Goal: Transaction & Acquisition: Book appointment/travel/reservation

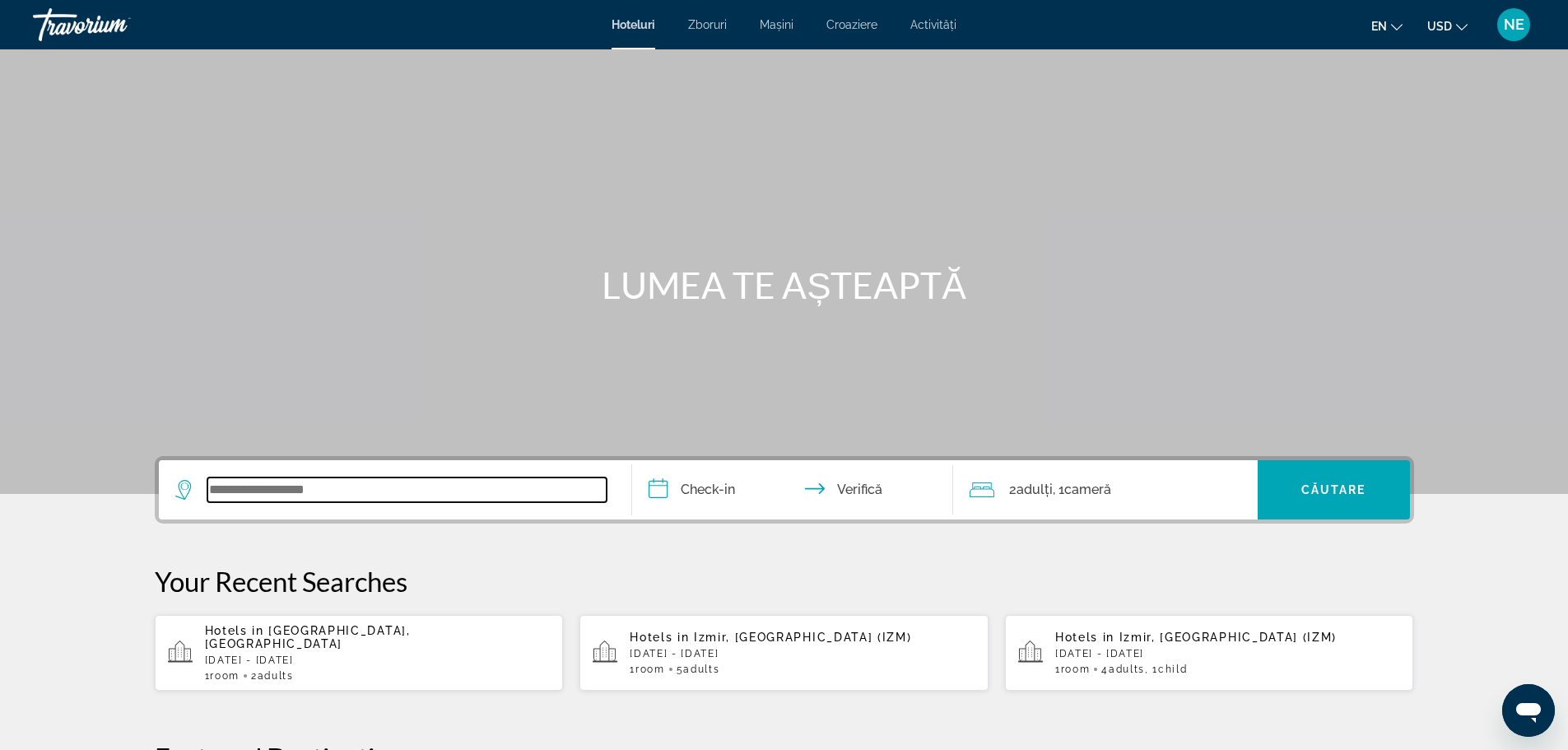
click at [256, 496] on input "Widget de căutare" at bounding box center [407, 490] width 400 height 24
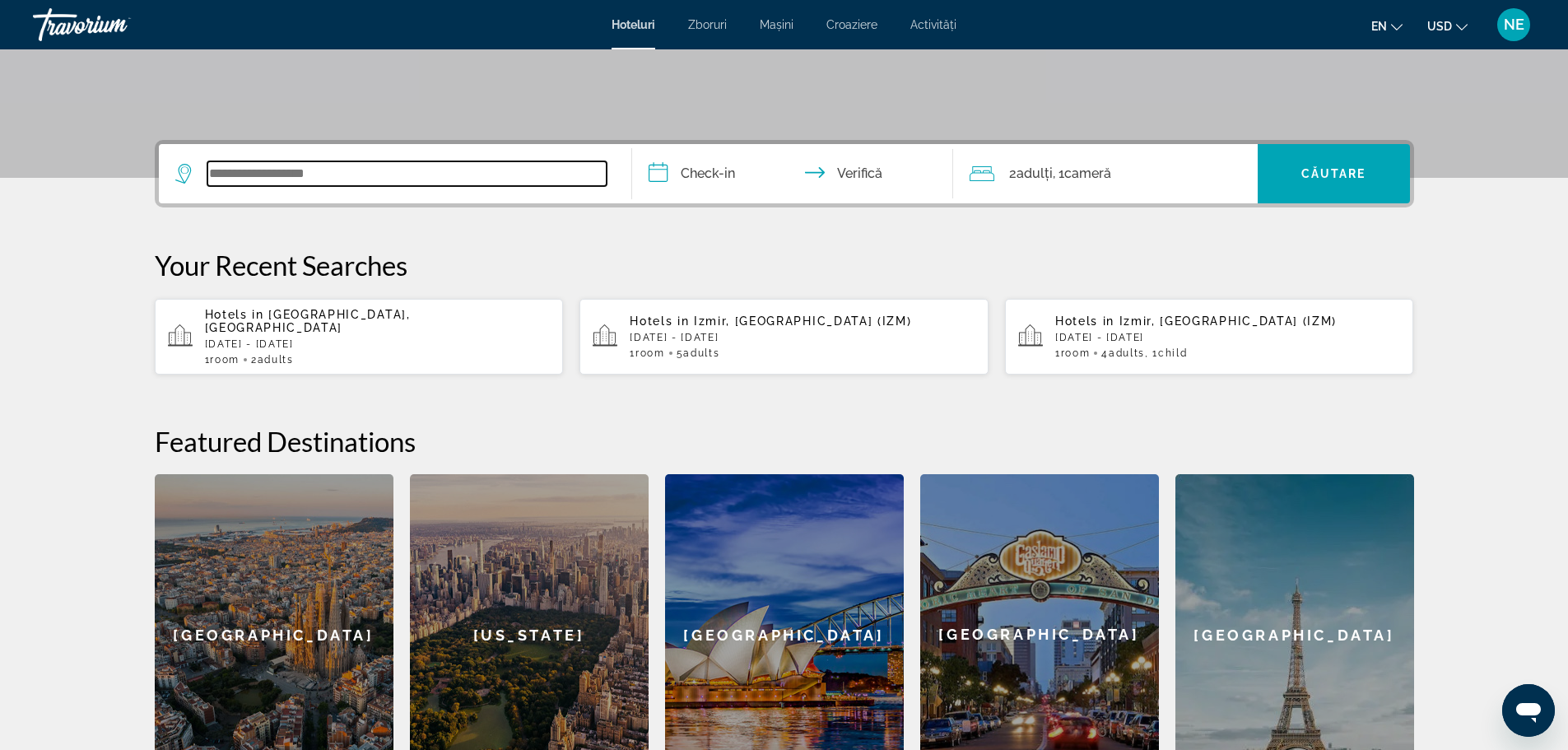
scroll to position [402, 0]
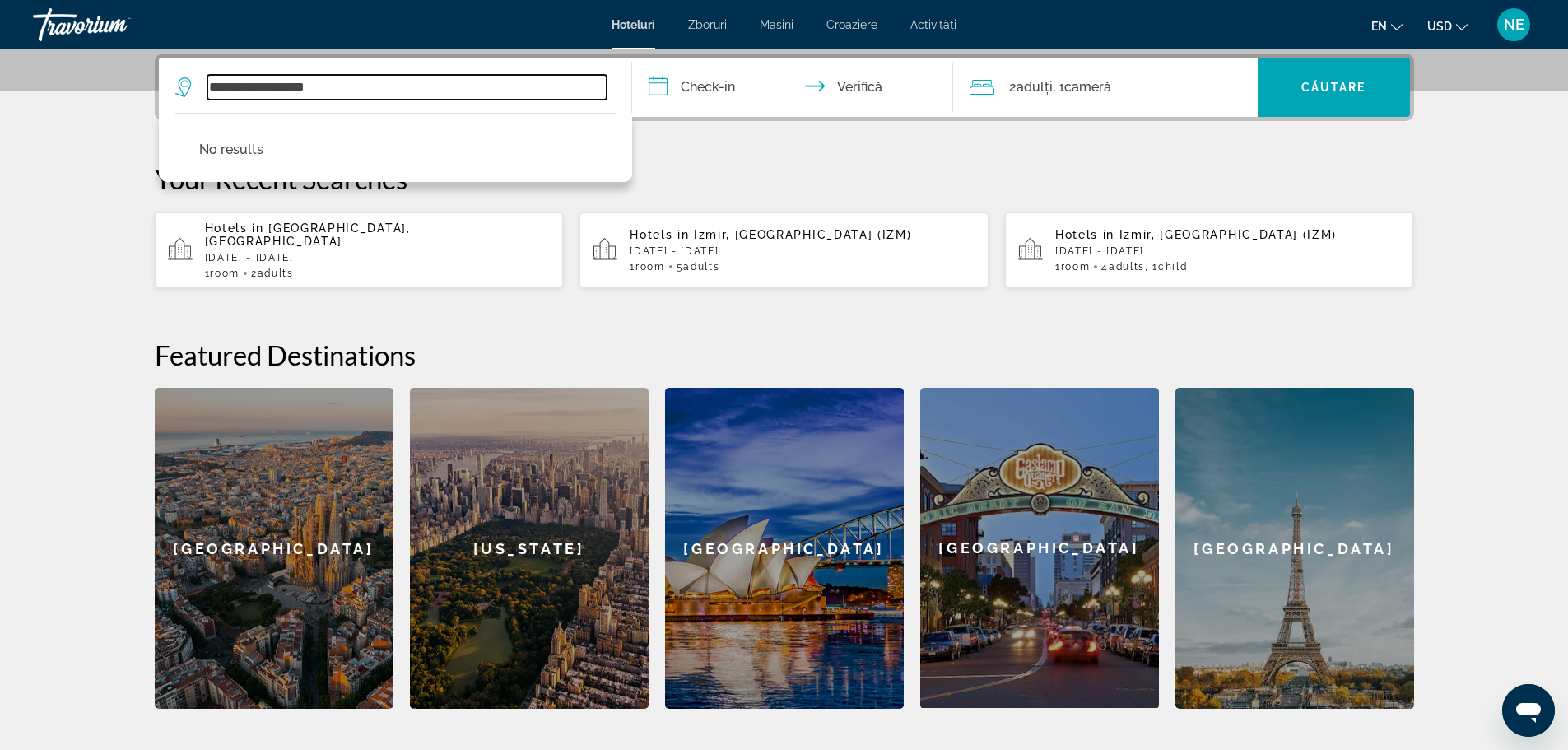
click at [311, 88] on input "**********" at bounding box center [407, 87] width 400 height 24
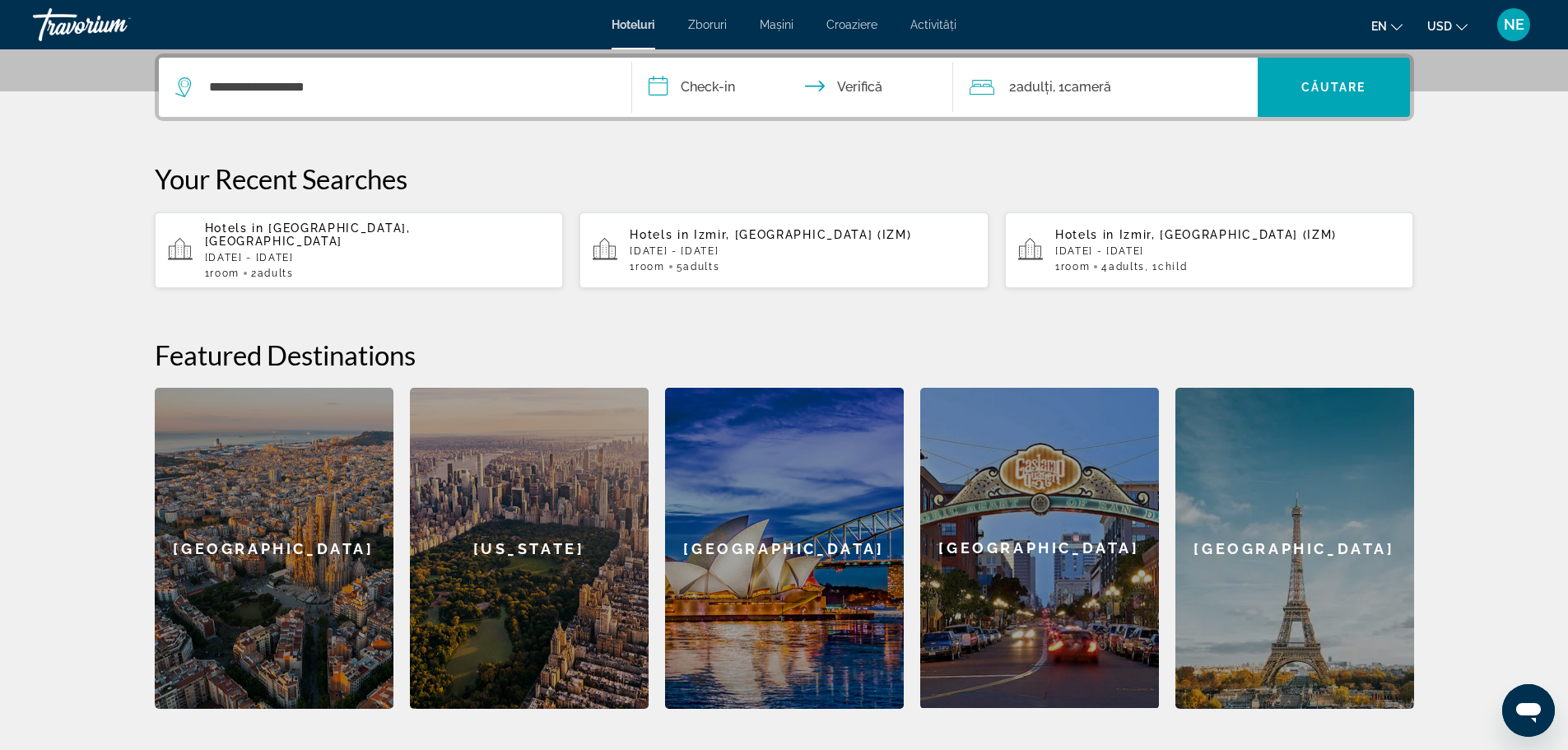
click at [719, 81] on input "**********" at bounding box center [796, 89] width 328 height 64
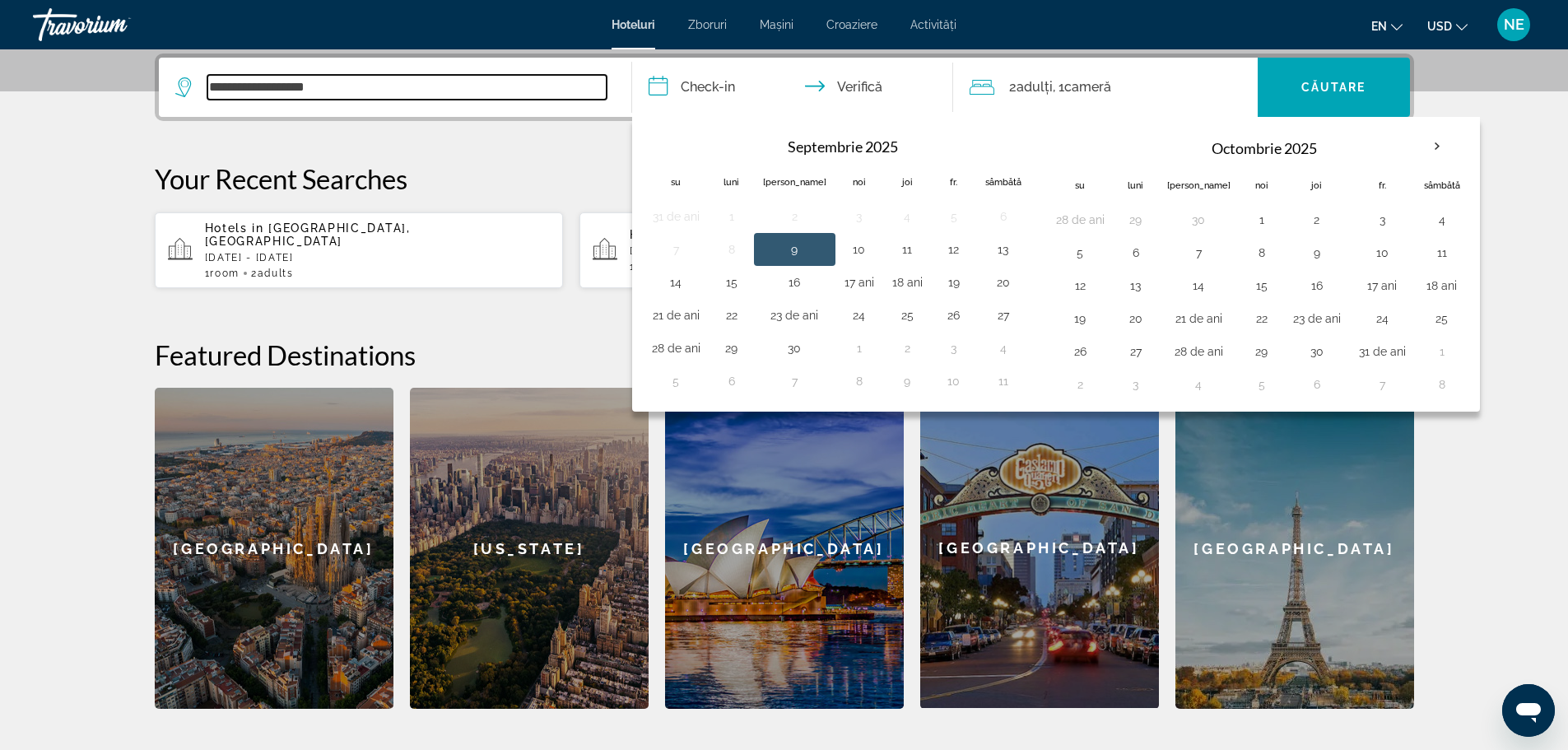
click at [327, 82] on input "**********" at bounding box center [407, 87] width 400 height 24
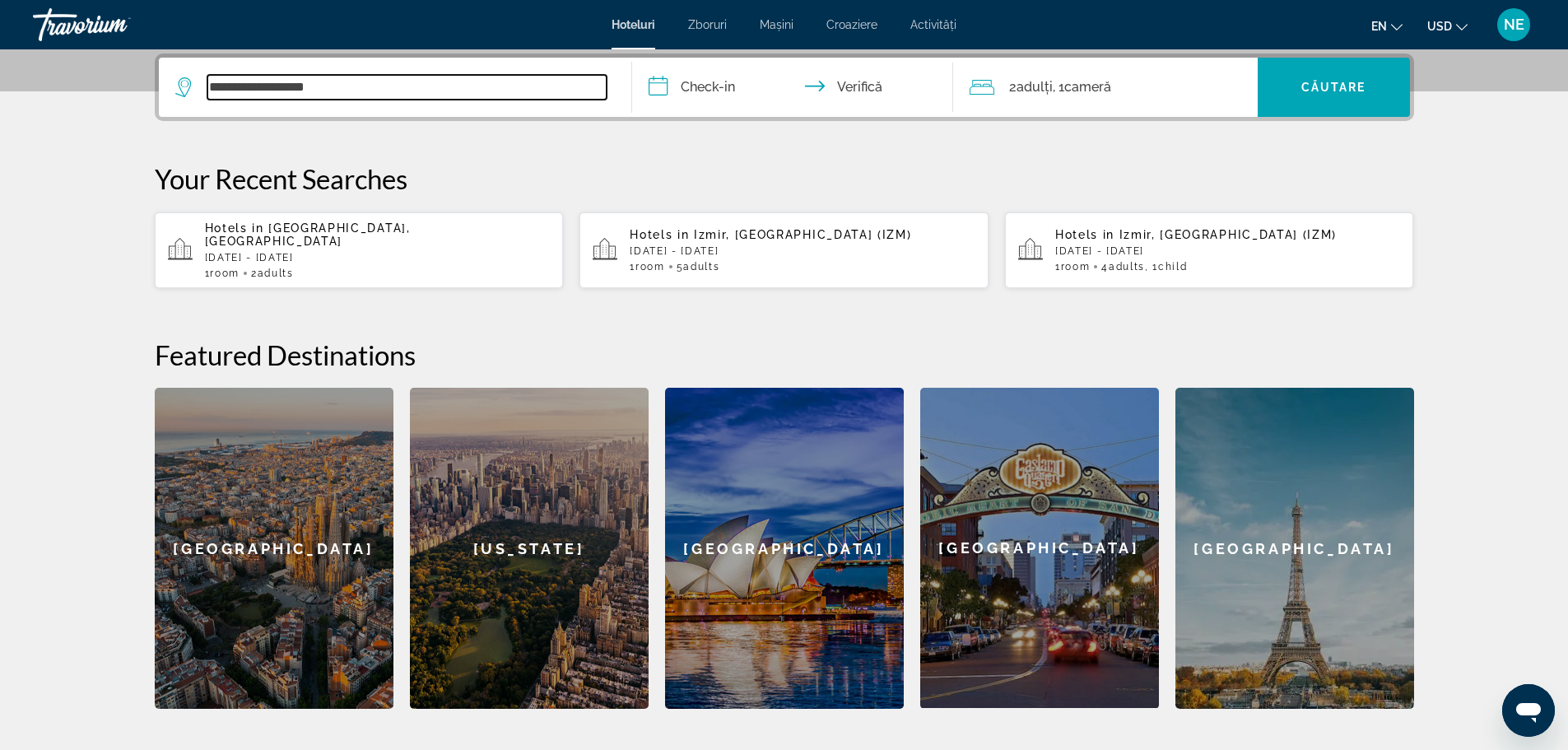
click at [341, 87] on input "**********" at bounding box center [407, 87] width 400 height 24
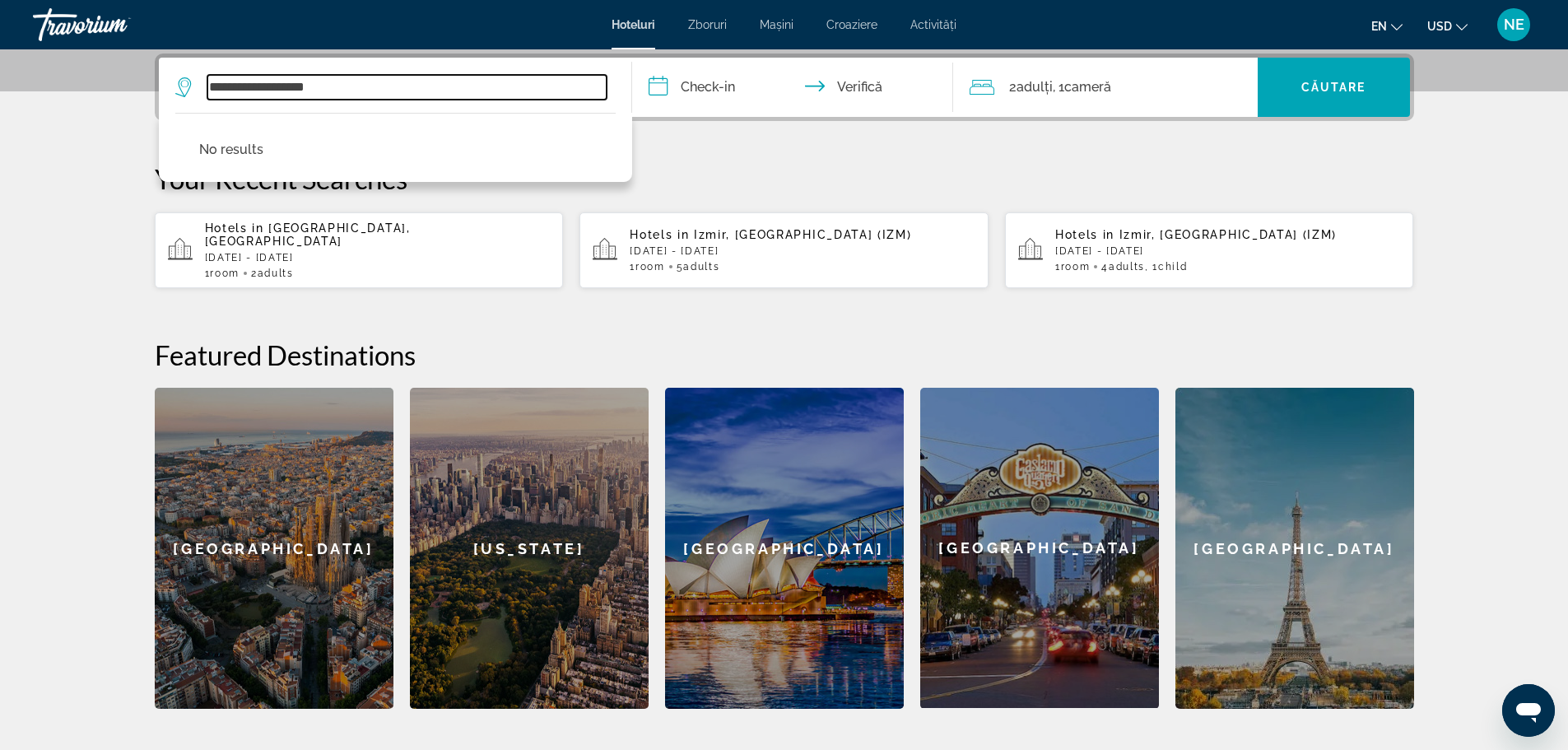
click at [294, 85] on input "**********" at bounding box center [407, 87] width 400 height 24
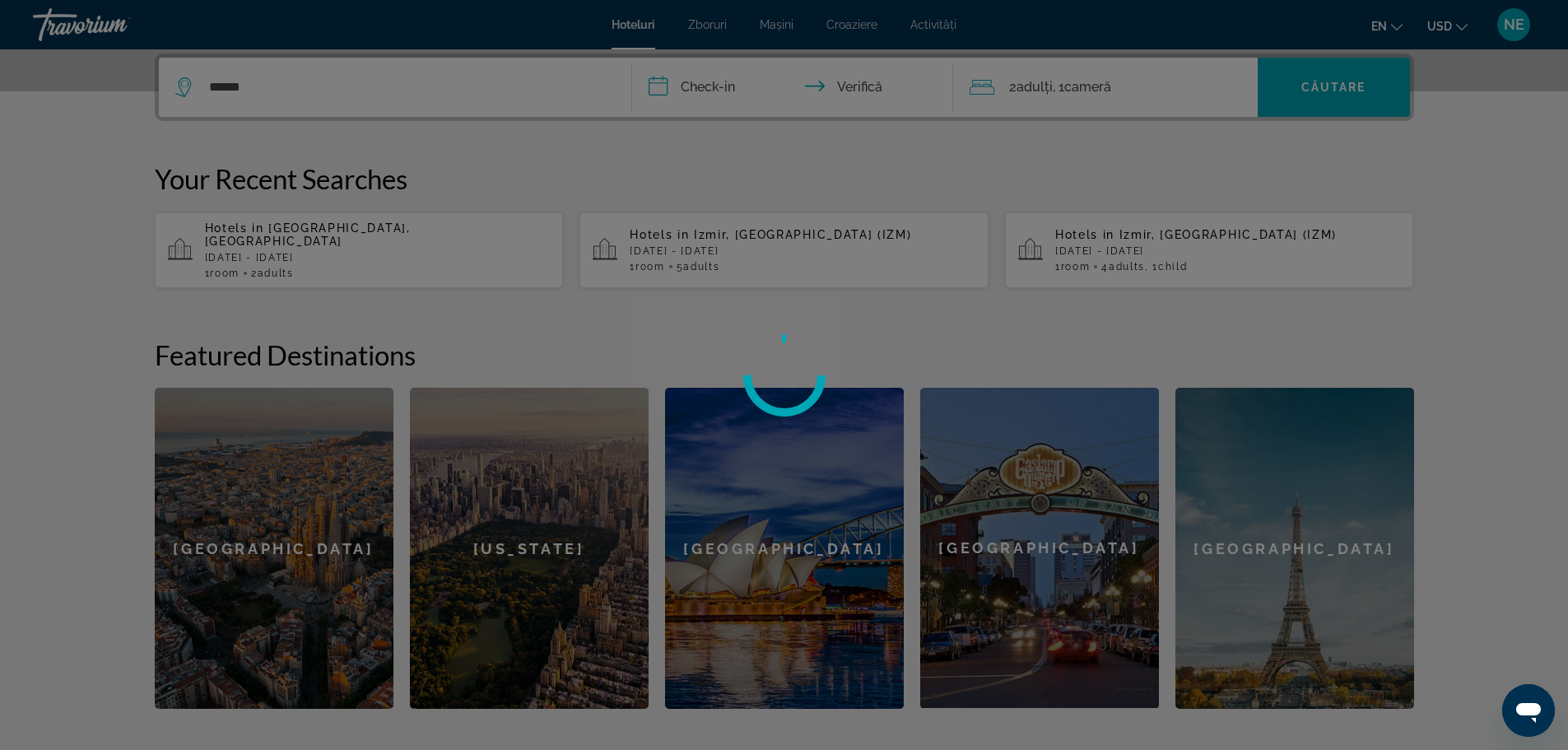
click at [289, 82] on div at bounding box center [784, 375] width 1568 height 750
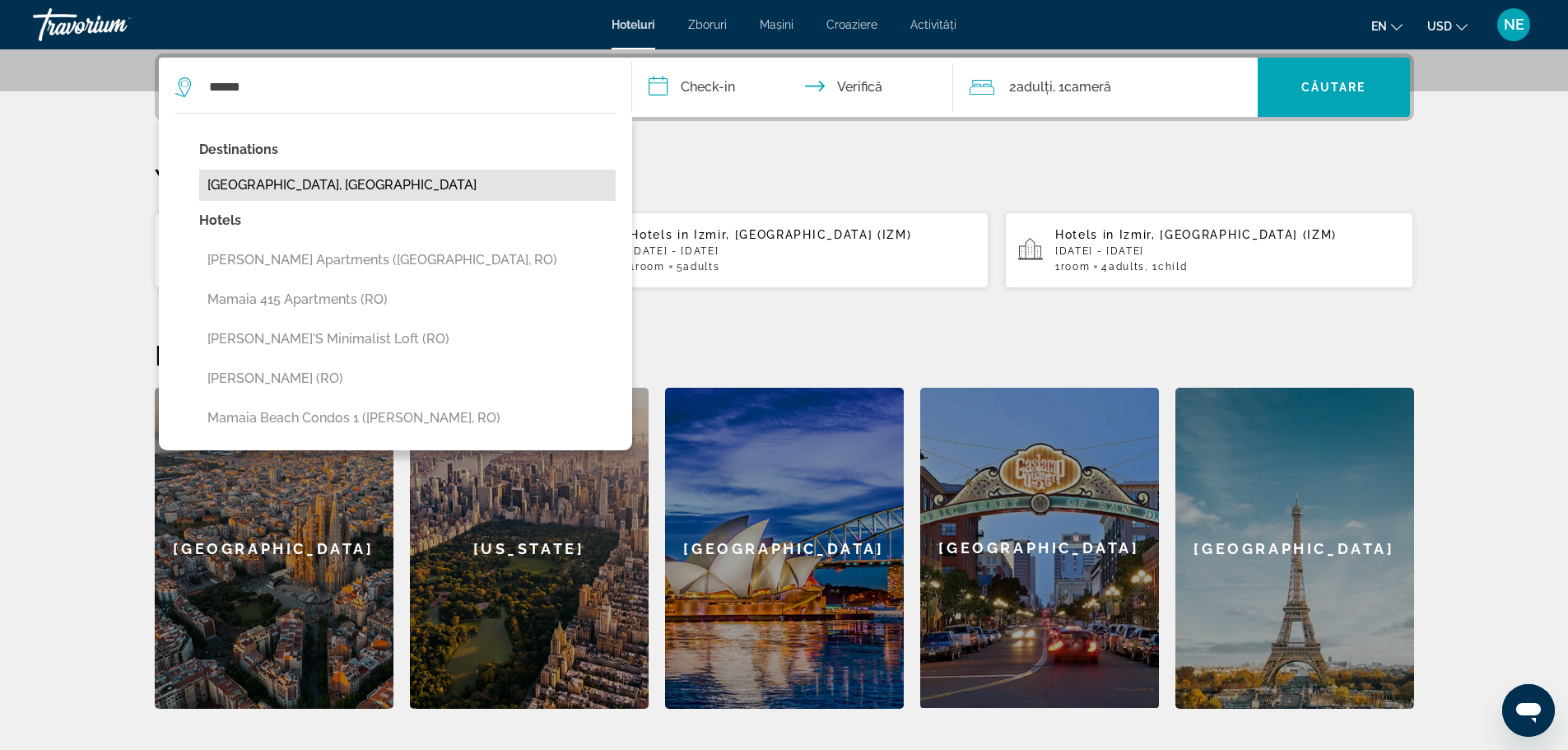
click at [289, 185] on button "[GEOGRAPHIC_DATA], [GEOGRAPHIC_DATA]" at bounding box center [407, 186] width 417 height 31
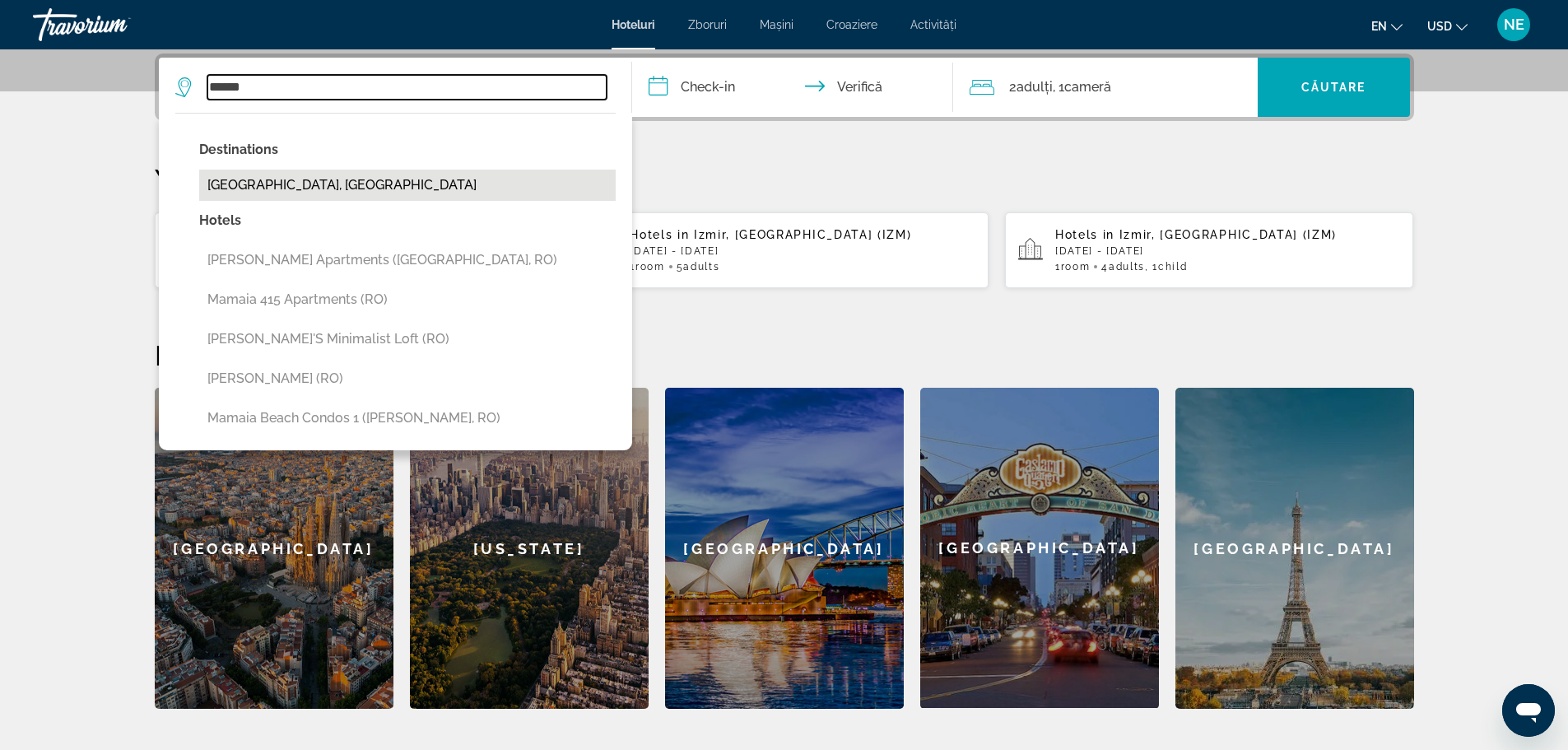
type input "**********"
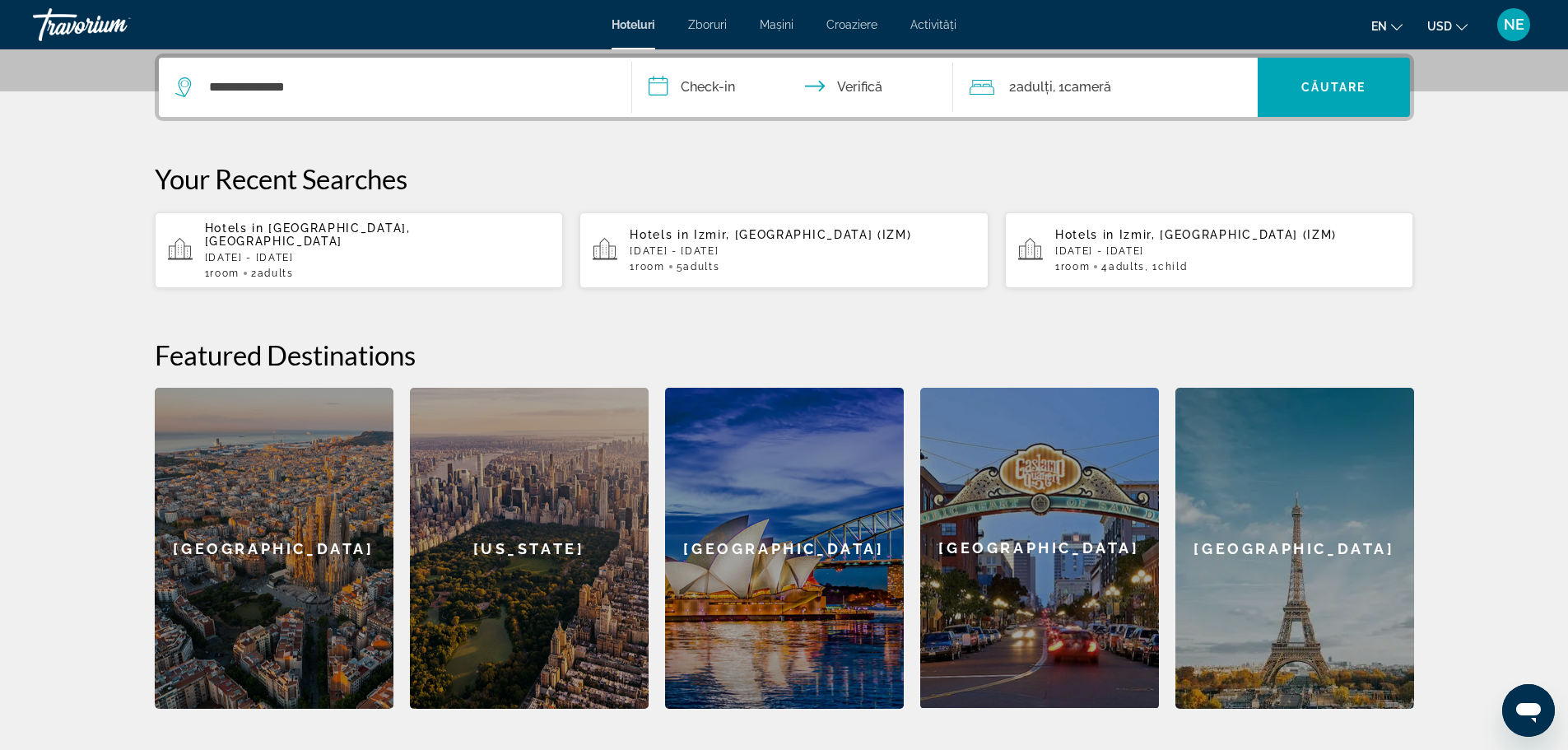
click at [725, 87] on input "**********" at bounding box center [796, 89] width 328 height 64
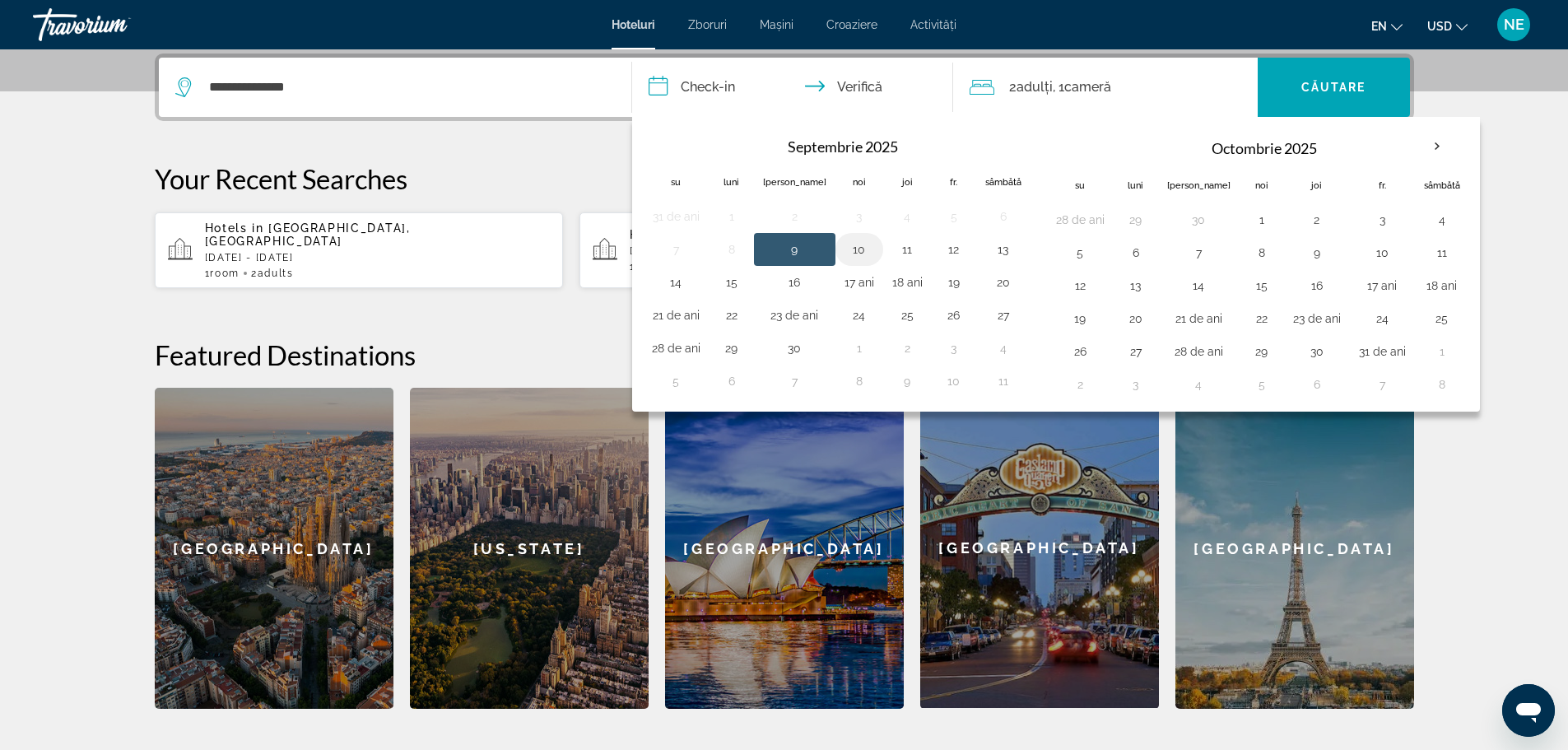
click at [849, 248] on button "10" at bounding box center [859, 249] width 29 height 23
click at [940, 247] on button "12" at bounding box center [953, 249] width 26 height 23
type input "**********"
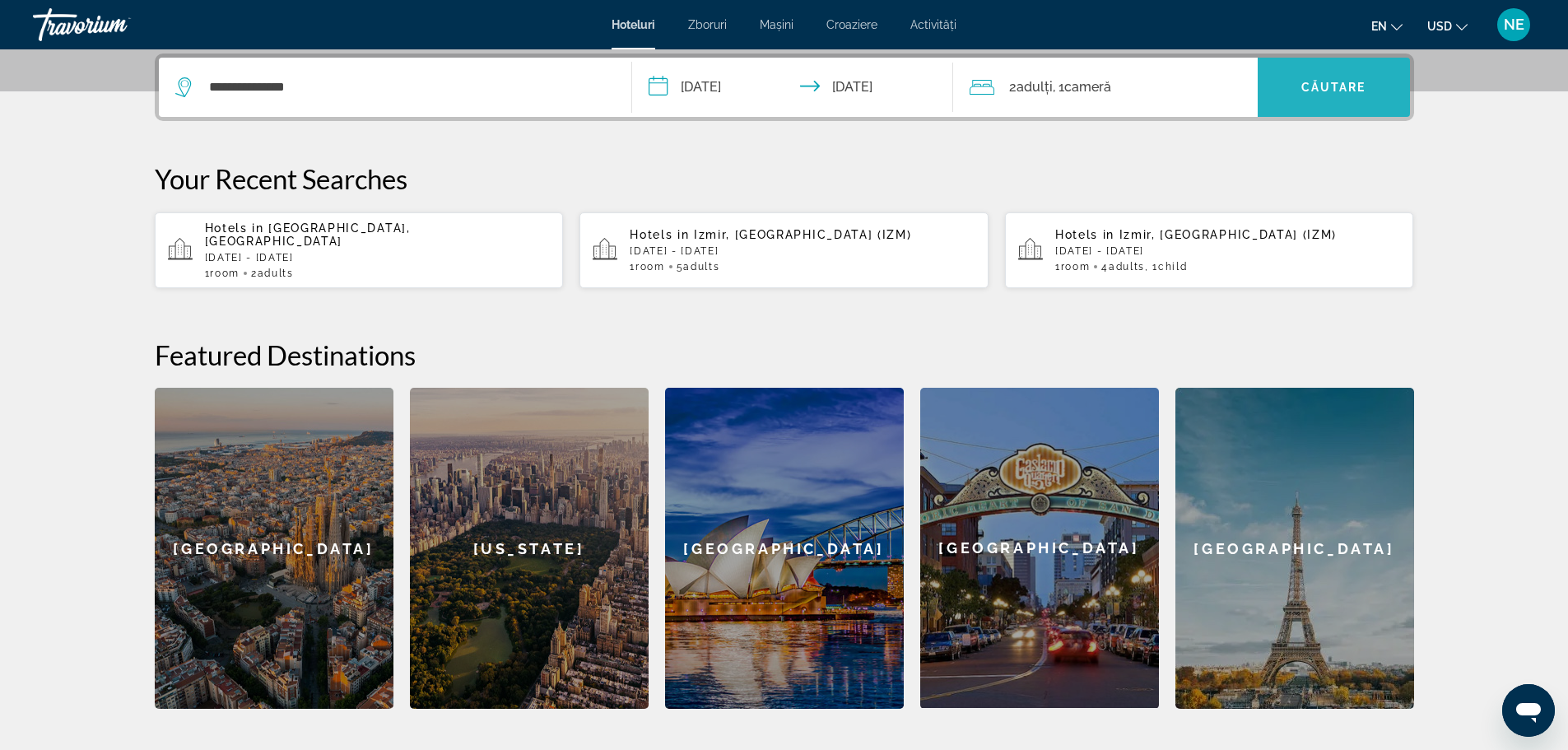
click at [1298, 99] on span "Widget de căutare" at bounding box center [1334, 88] width 153 height 40
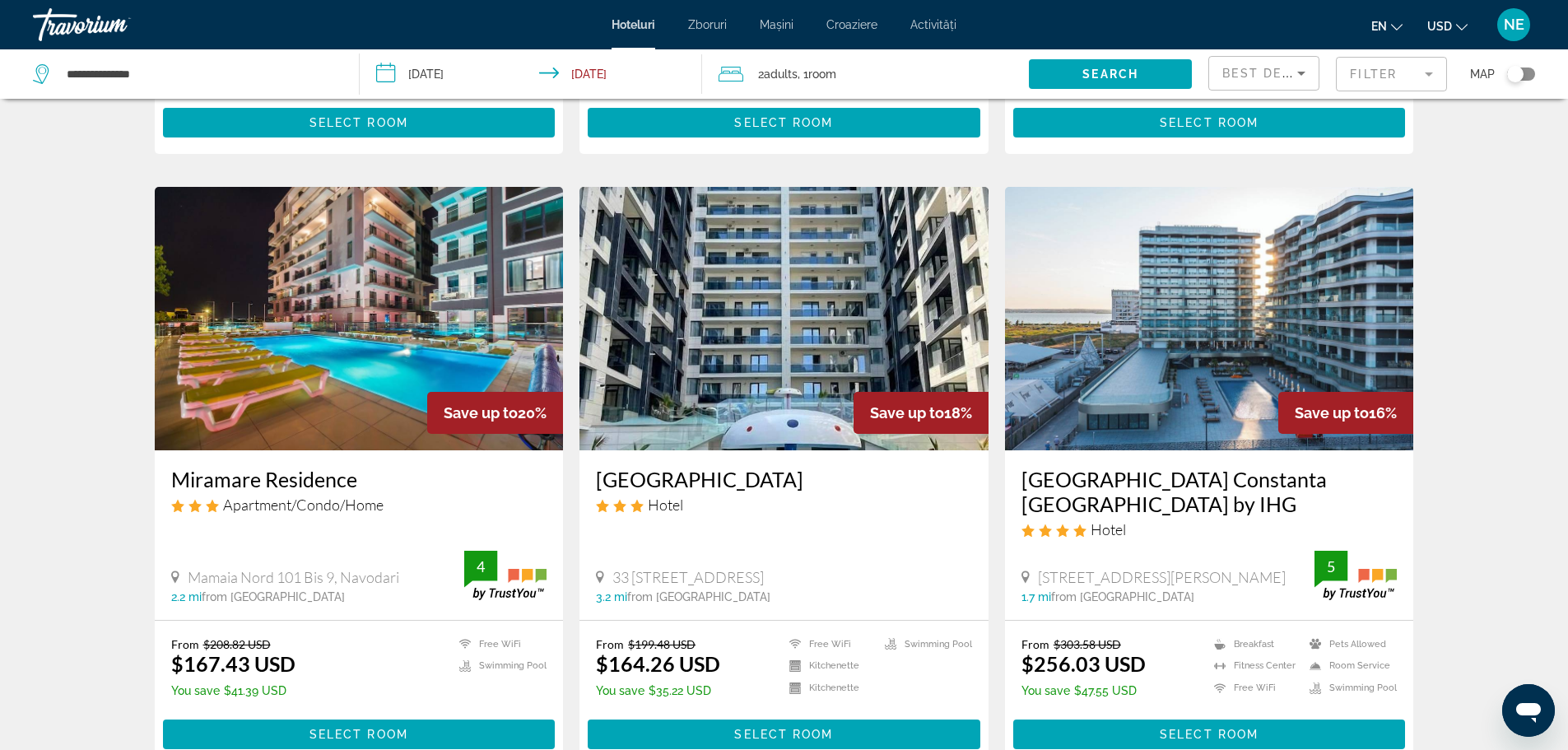
scroll to position [575, 0]
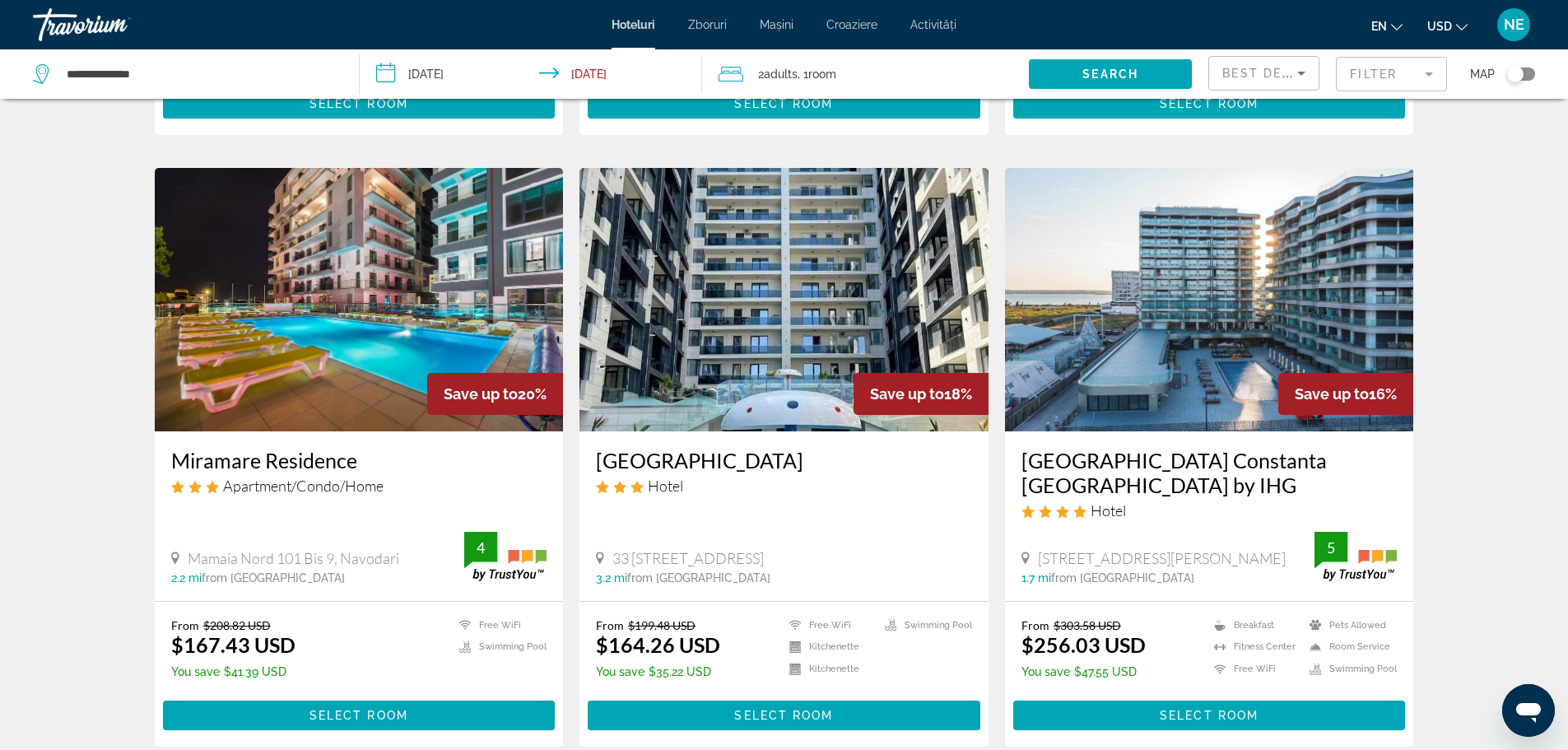
click at [1129, 310] on img "Conținut principal" at bounding box center [1210, 300] width 409 height 264
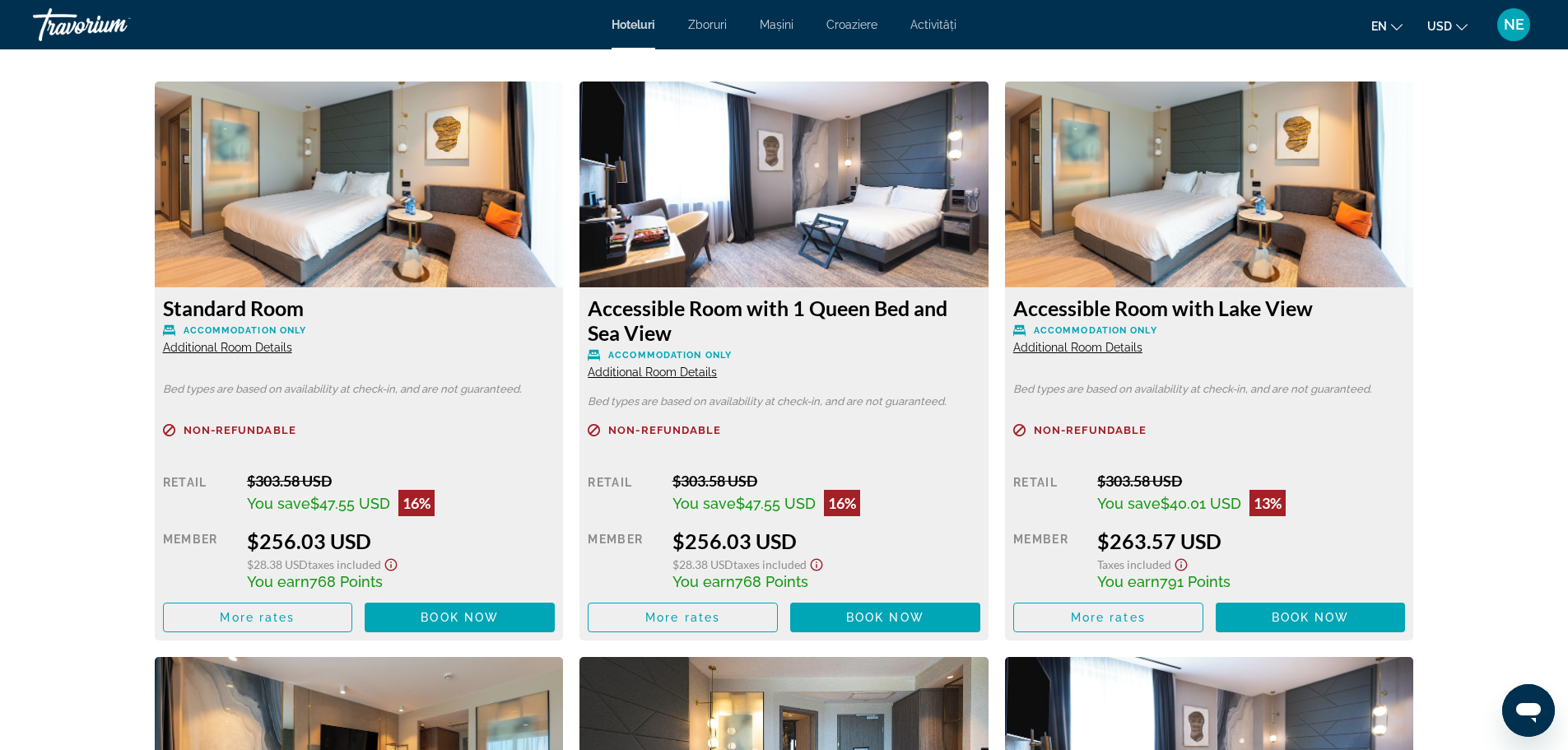
scroll to position [2250, 0]
click at [1462, 25] on icon "Schimbați moneda" at bounding box center [1461, 27] width 11 height 11
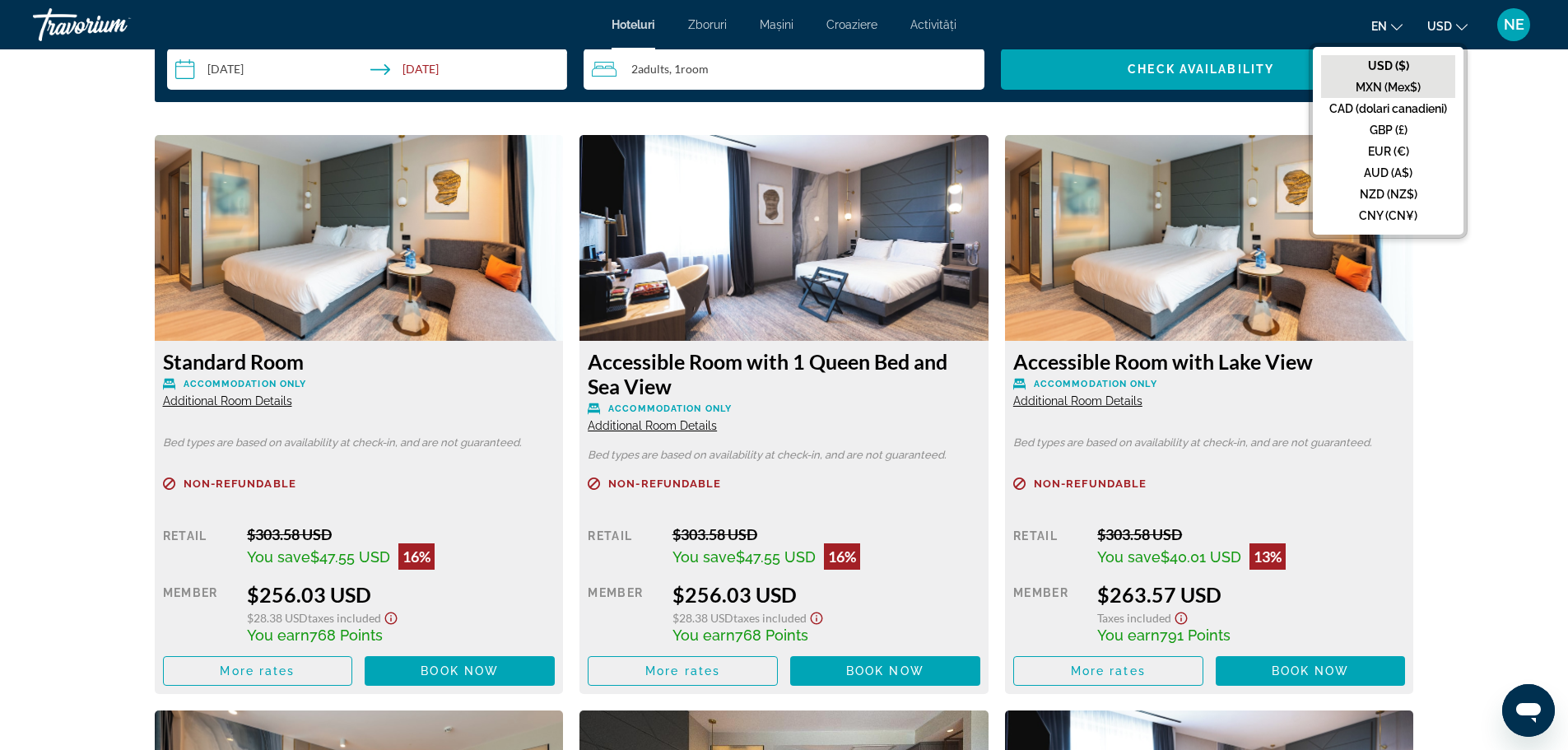
scroll to position [2195, 0]
click at [1390, 154] on font "EUR (€)" at bounding box center [1388, 151] width 41 height 13
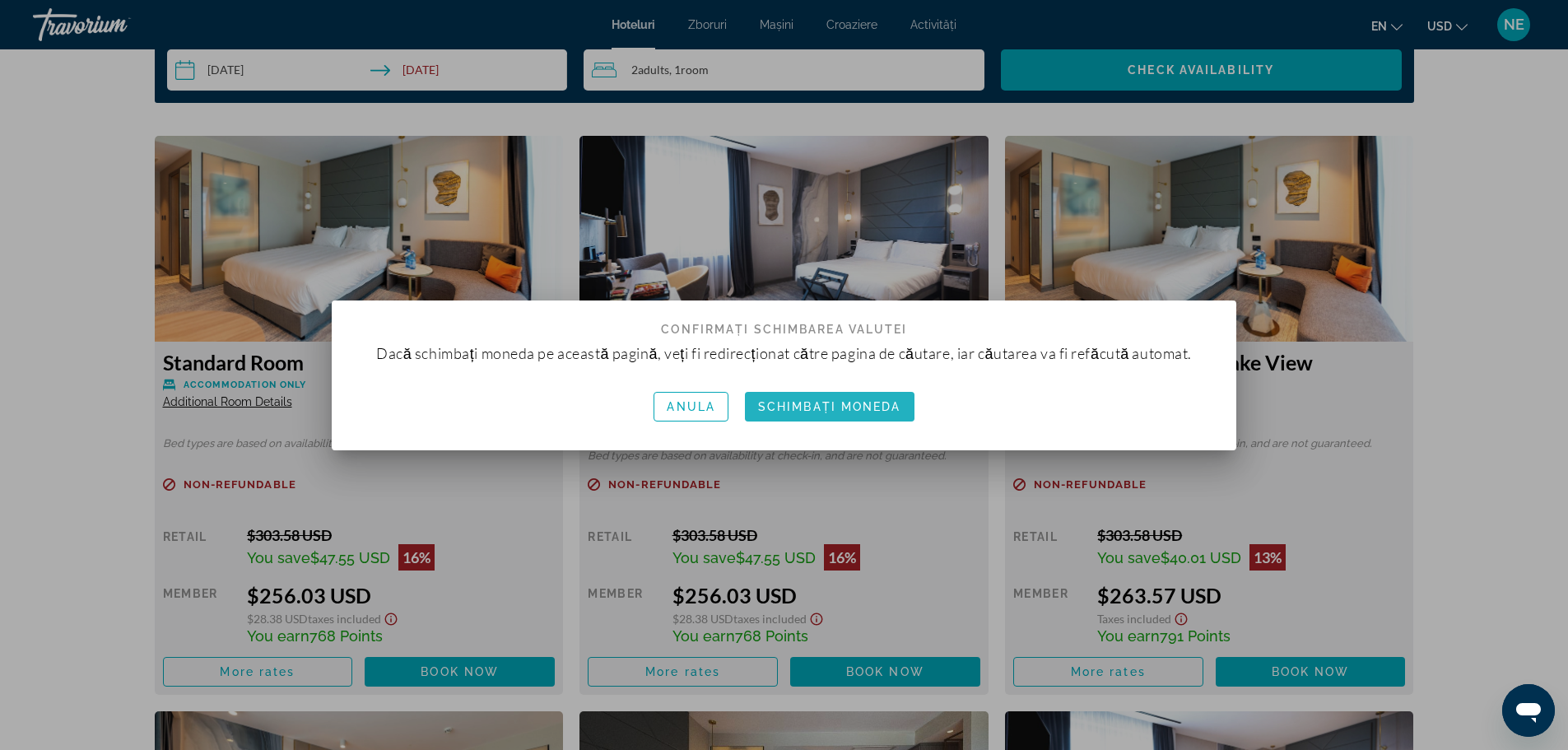
click at [835, 410] on font "Schimbați moneda" at bounding box center [830, 407] width 143 height 13
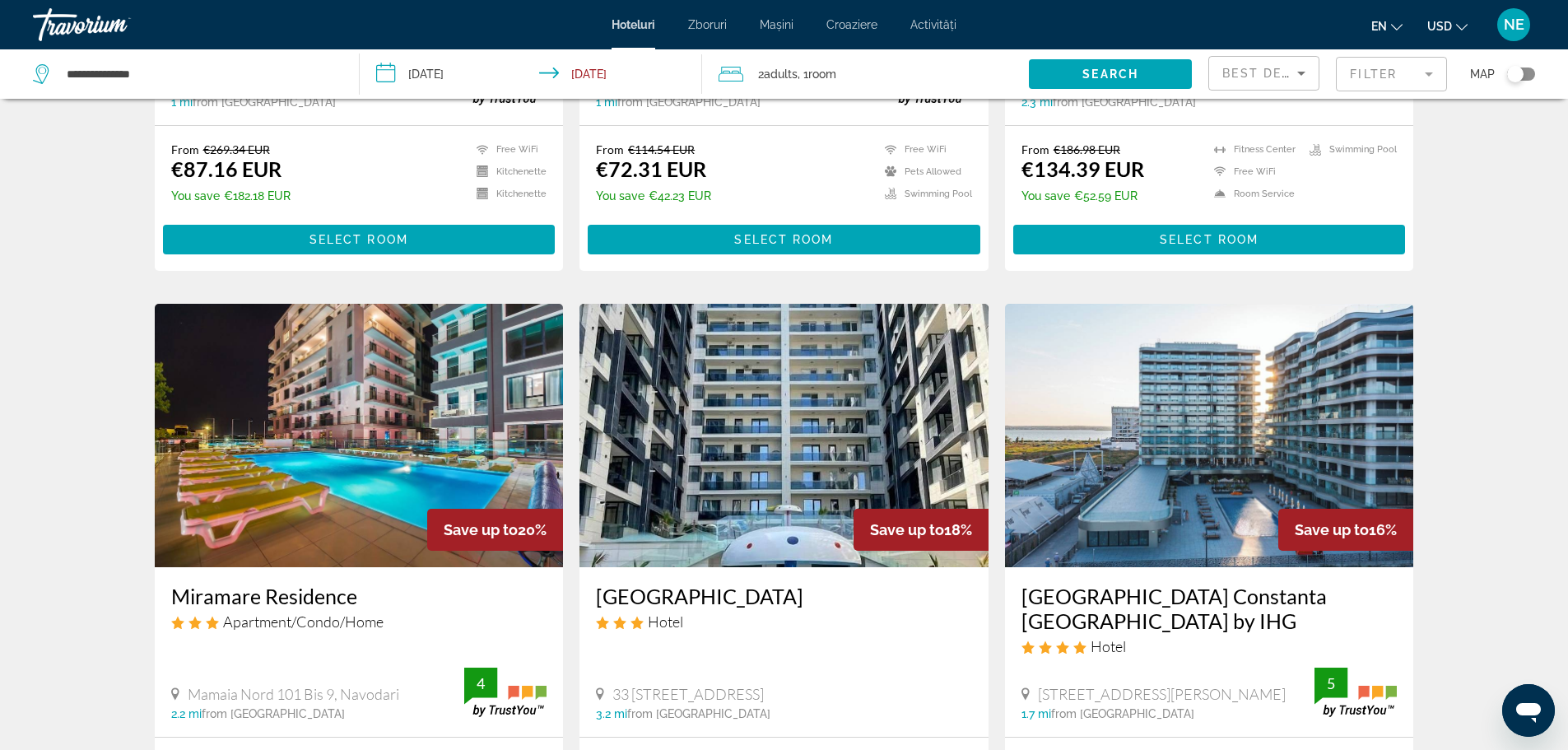
scroll to position [613, 0]
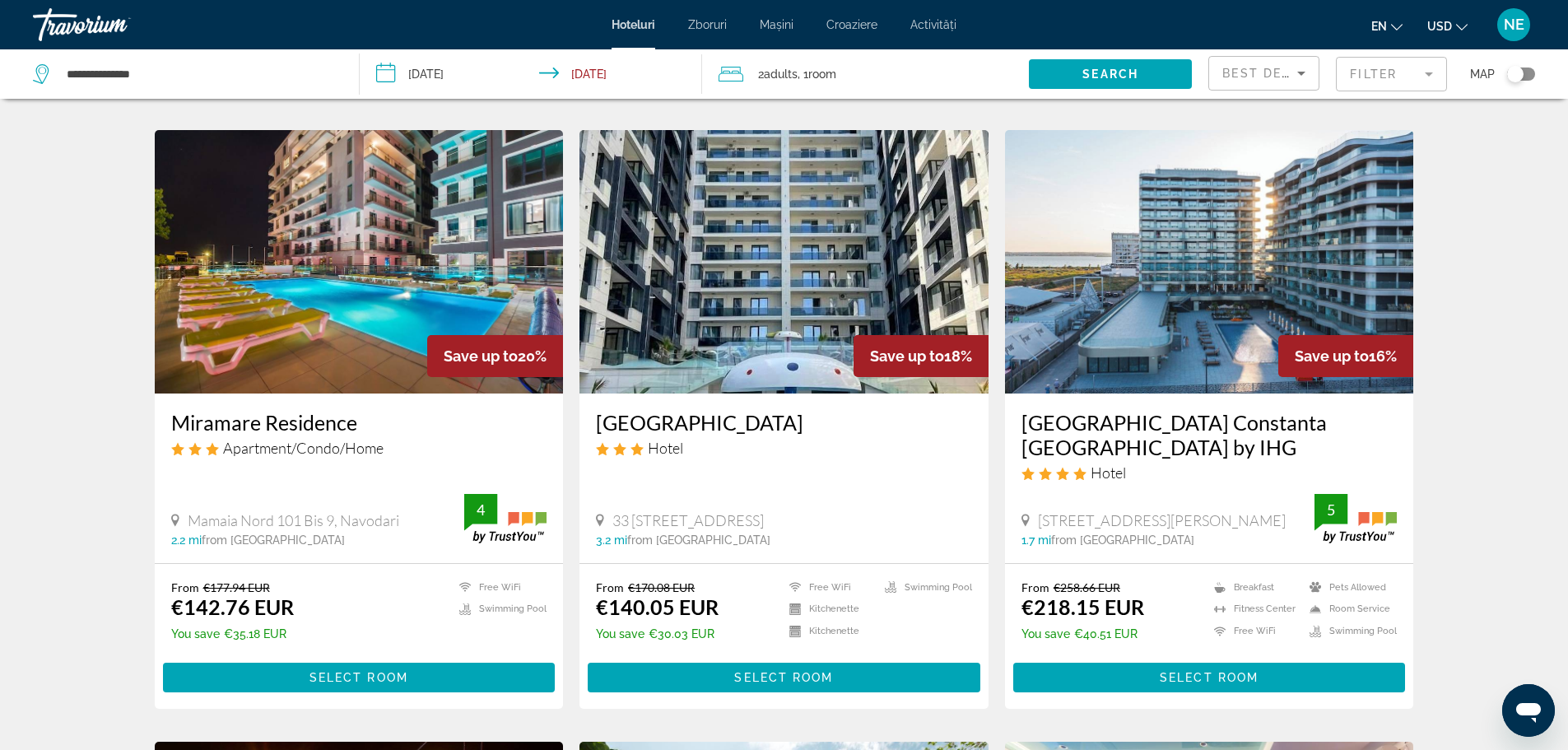
click at [1200, 303] on img "Conținut principal" at bounding box center [1210, 262] width 409 height 264
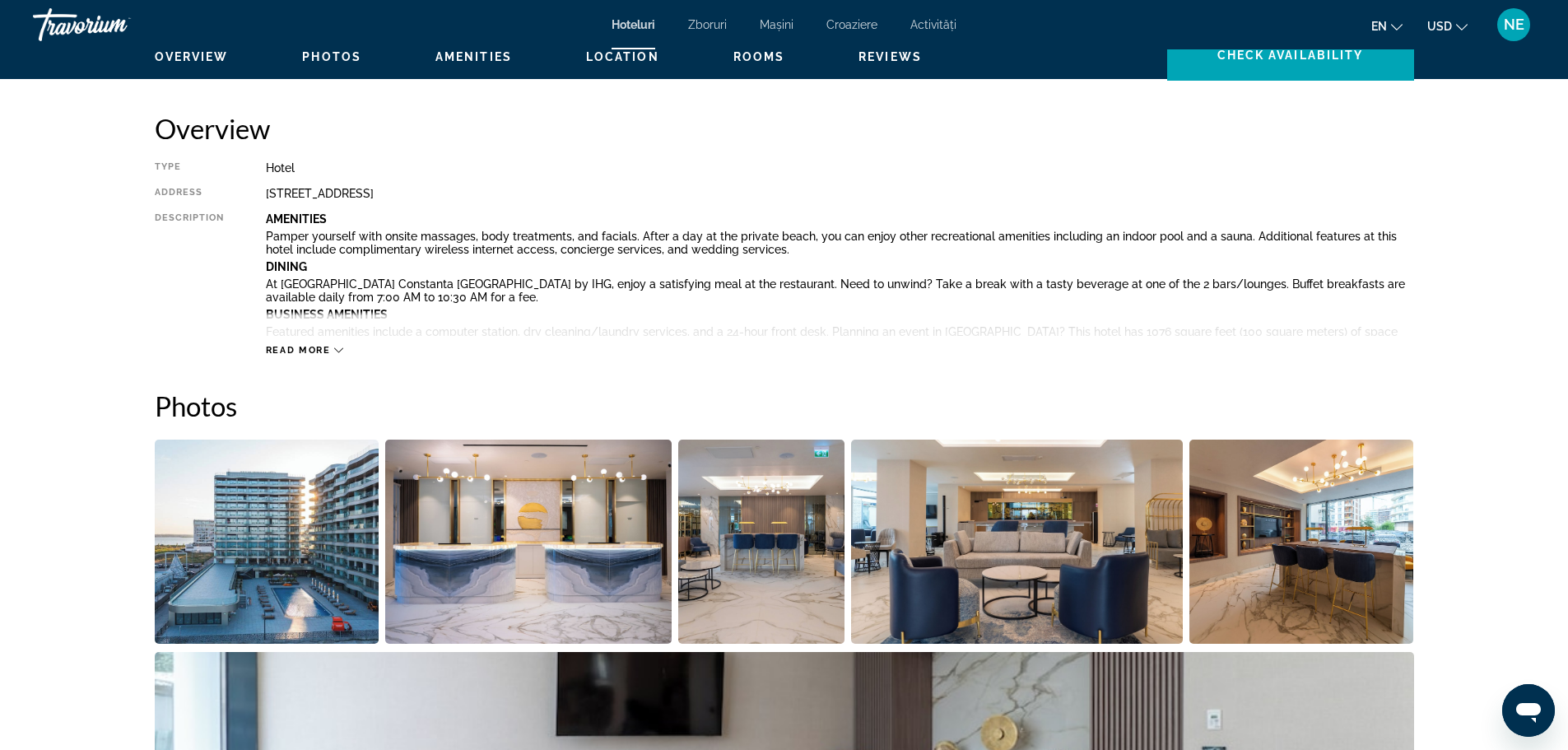
scroll to position [706, 0]
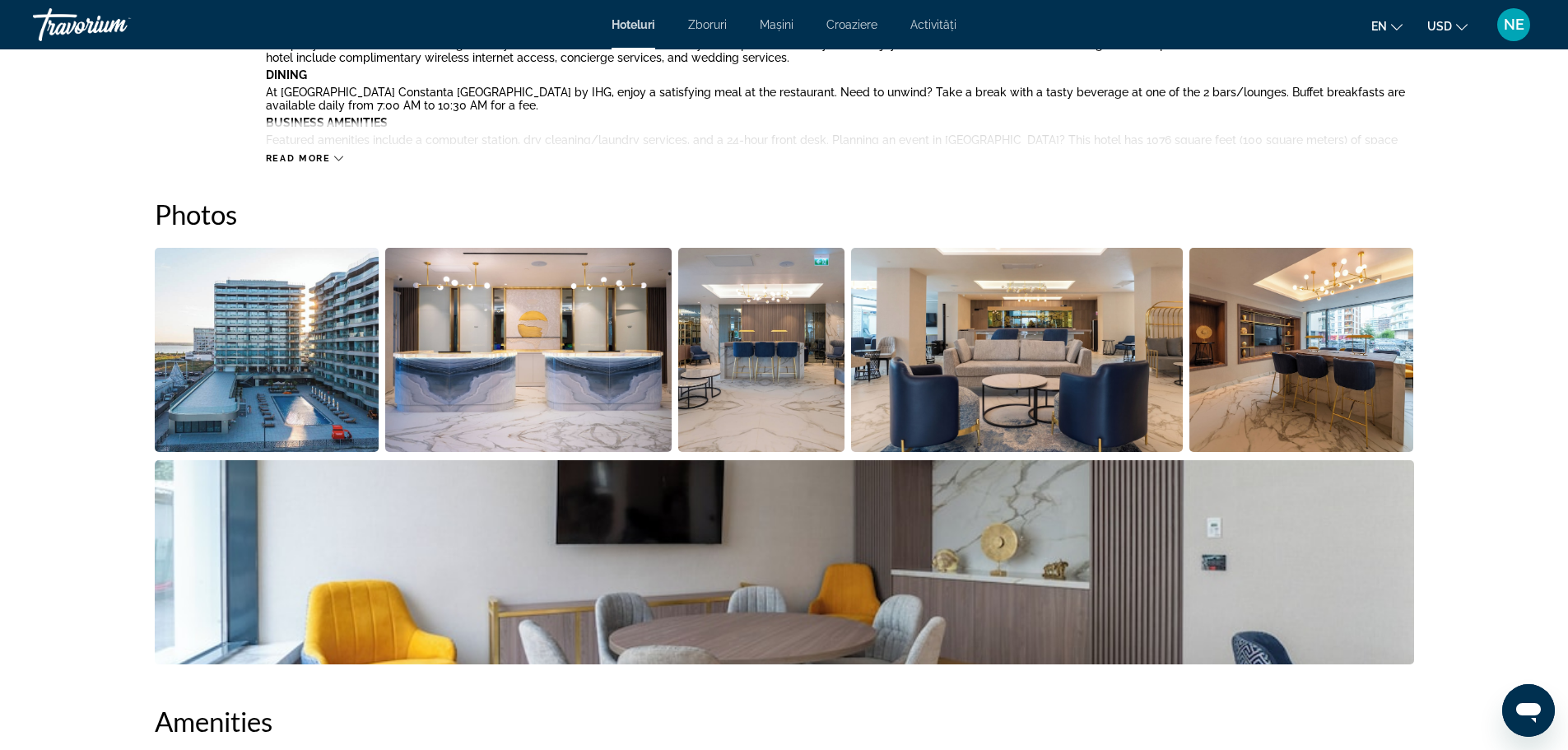
click at [270, 371] on img "Open full-screen image slider" at bounding box center [267, 350] width 224 height 205
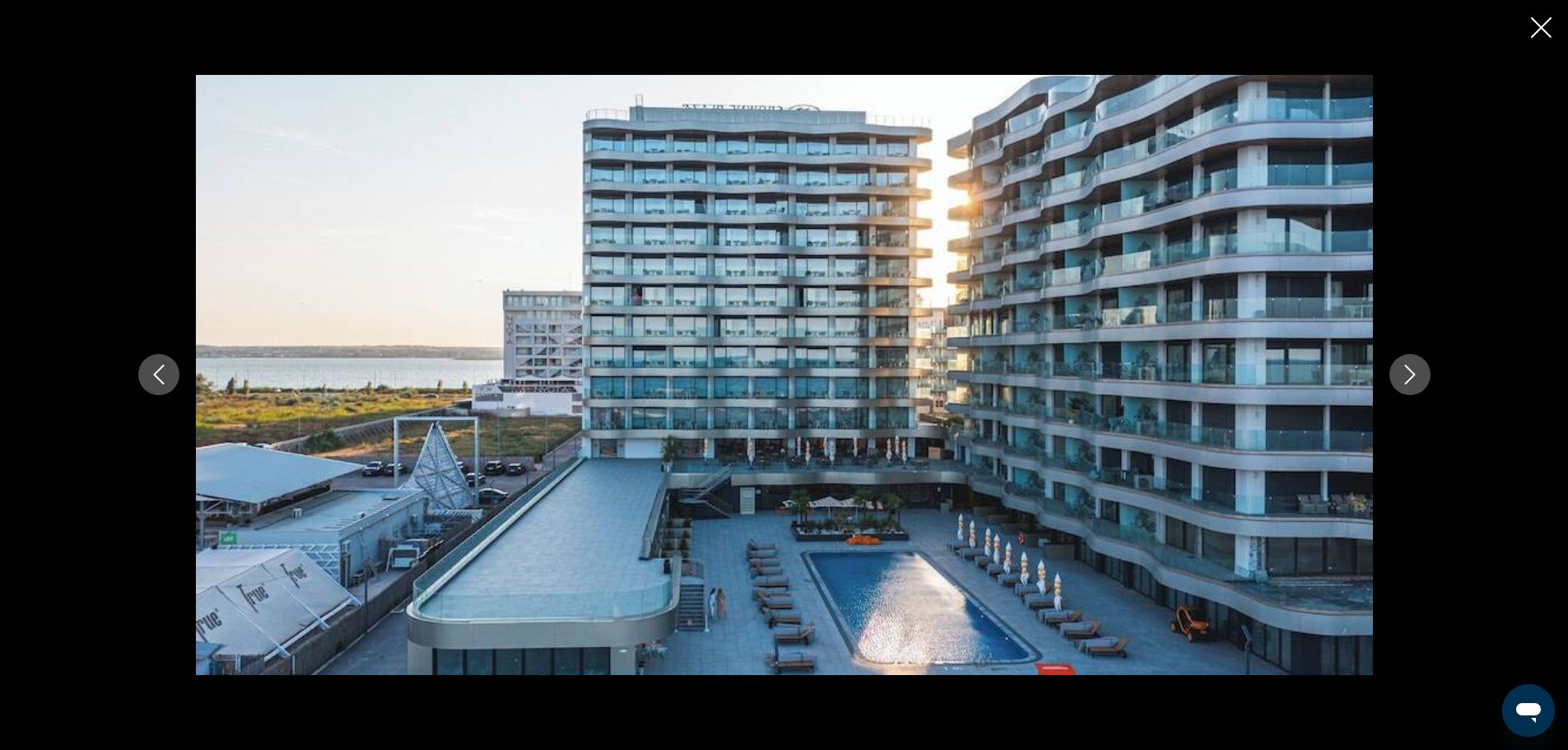
click at [1415, 371] on icon "Next image" at bounding box center [1409, 375] width 20 height 20
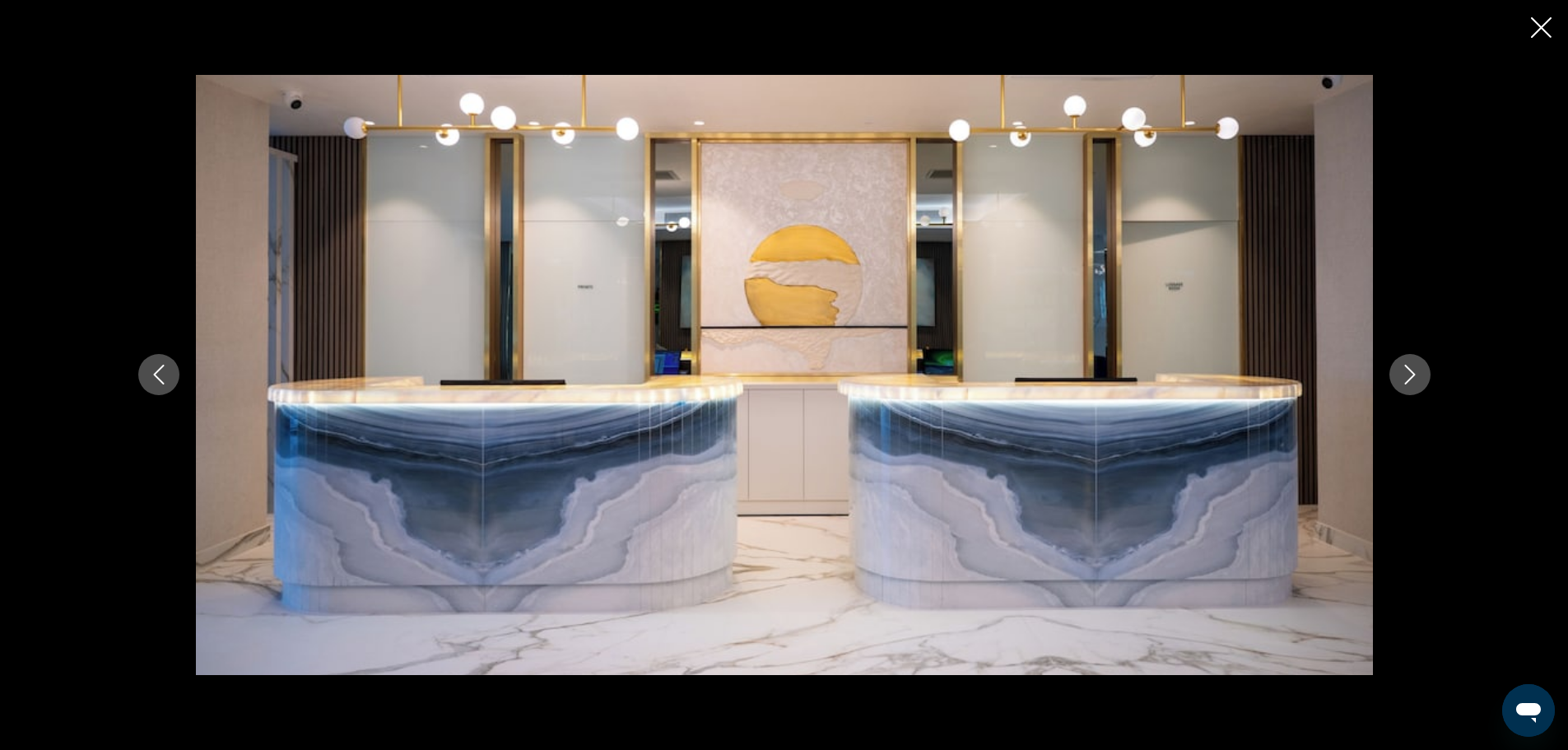
click at [1415, 371] on icon "Next image" at bounding box center [1409, 375] width 20 height 20
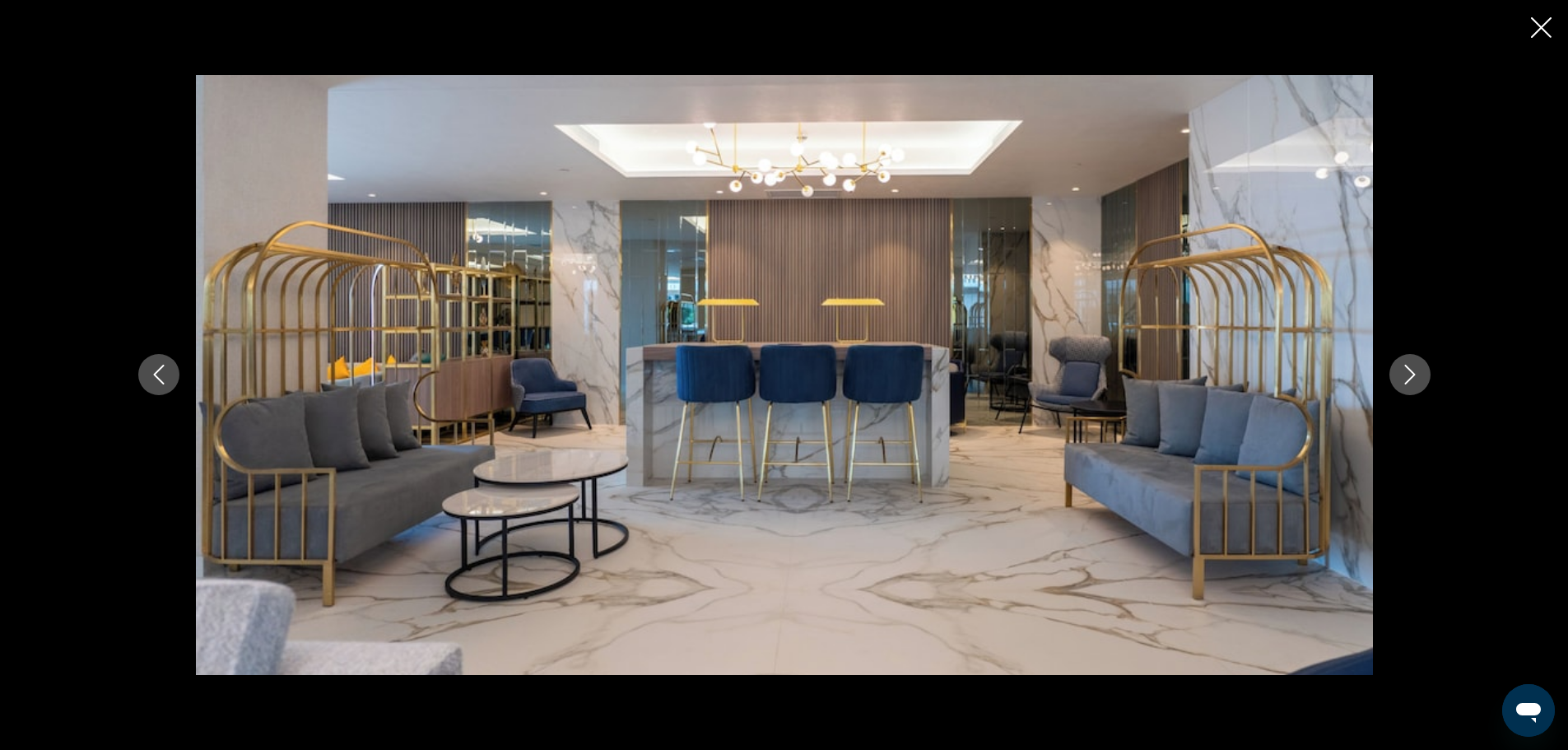
click at [1415, 371] on icon "Next image" at bounding box center [1409, 375] width 20 height 20
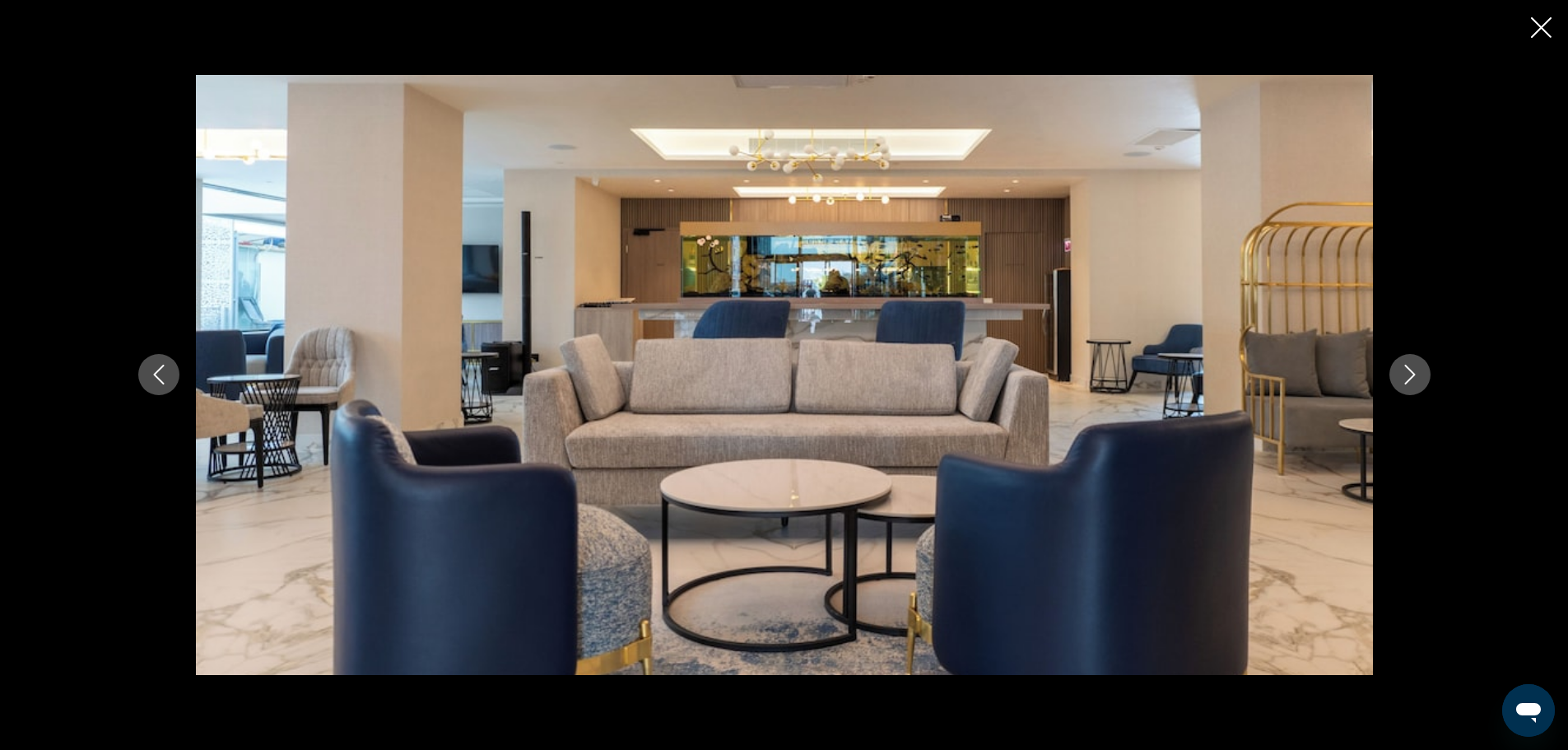
click at [1415, 371] on icon "Next image" at bounding box center [1409, 375] width 20 height 20
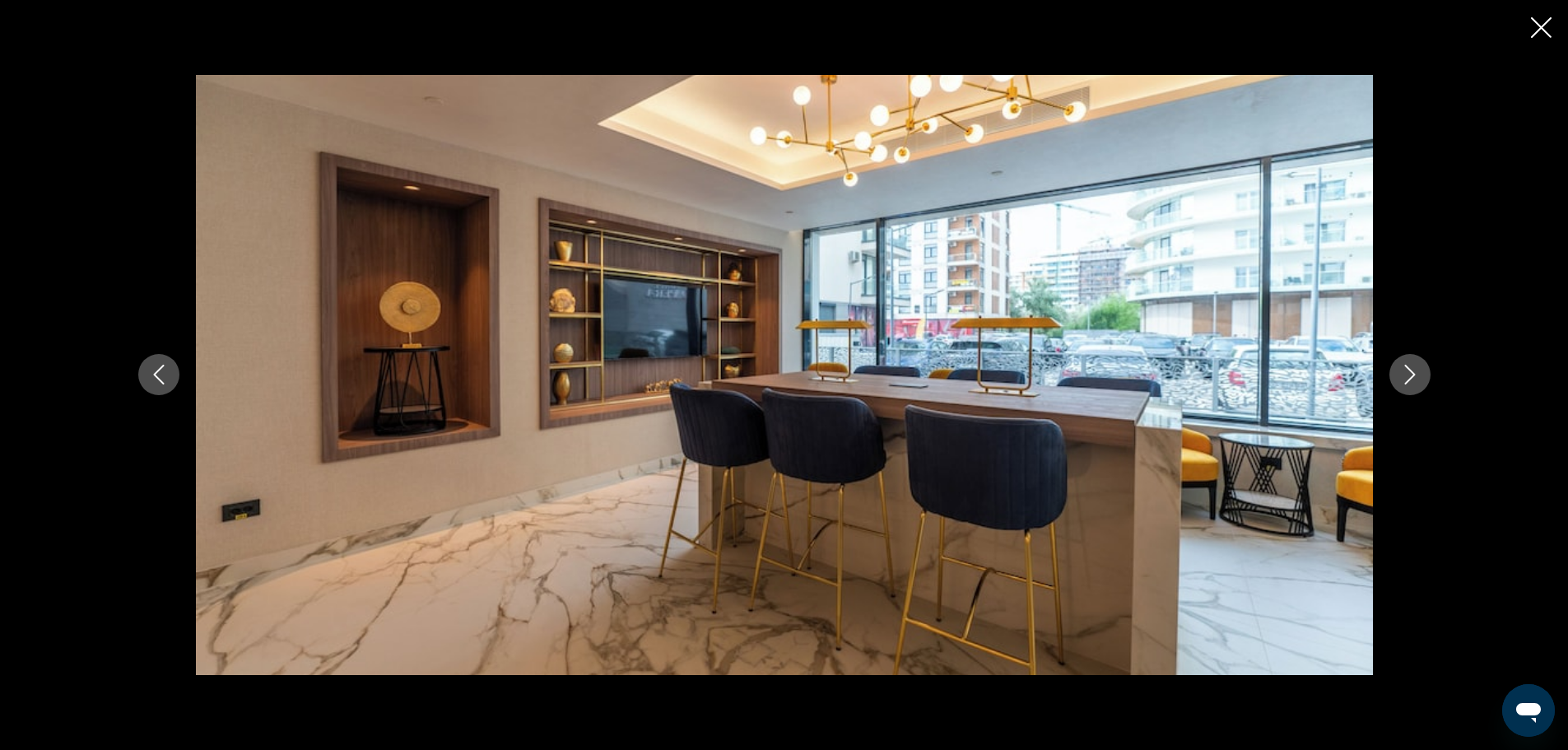
click at [1415, 371] on icon "Next image" at bounding box center [1409, 375] width 20 height 20
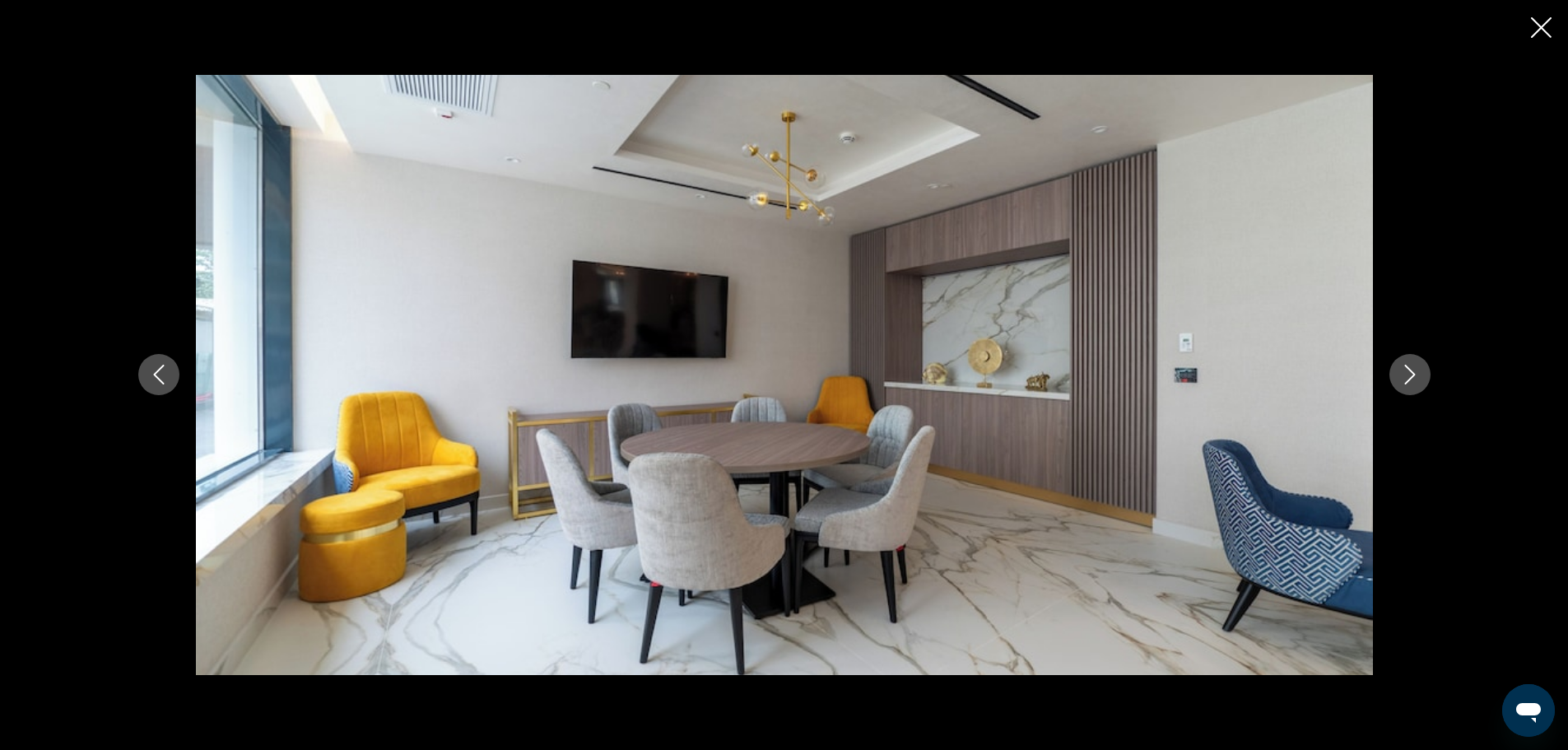
click at [1415, 371] on icon "Next image" at bounding box center [1409, 375] width 20 height 20
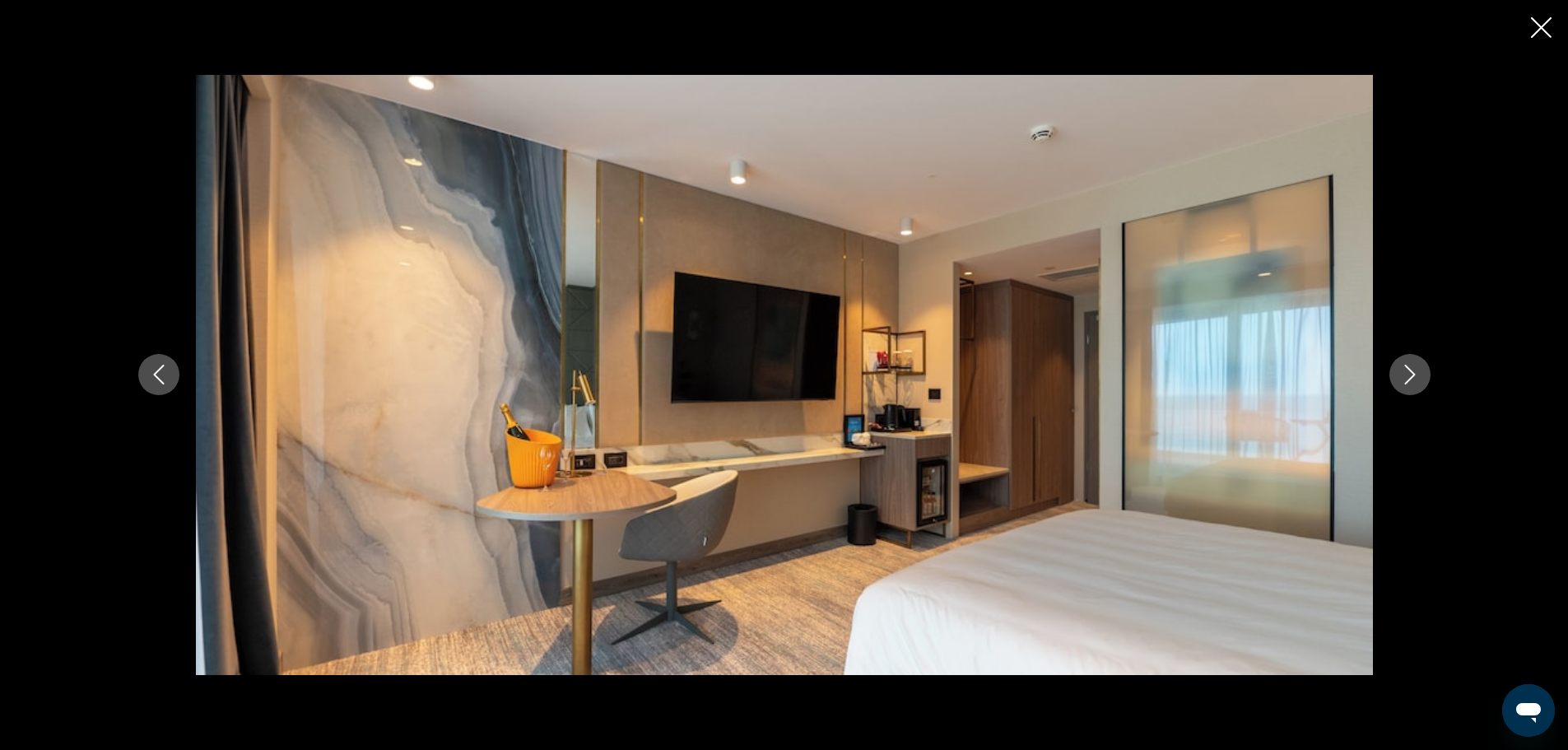
click at [1415, 371] on icon "Next image" at bounding box center [1409, 375] width 20 height 20
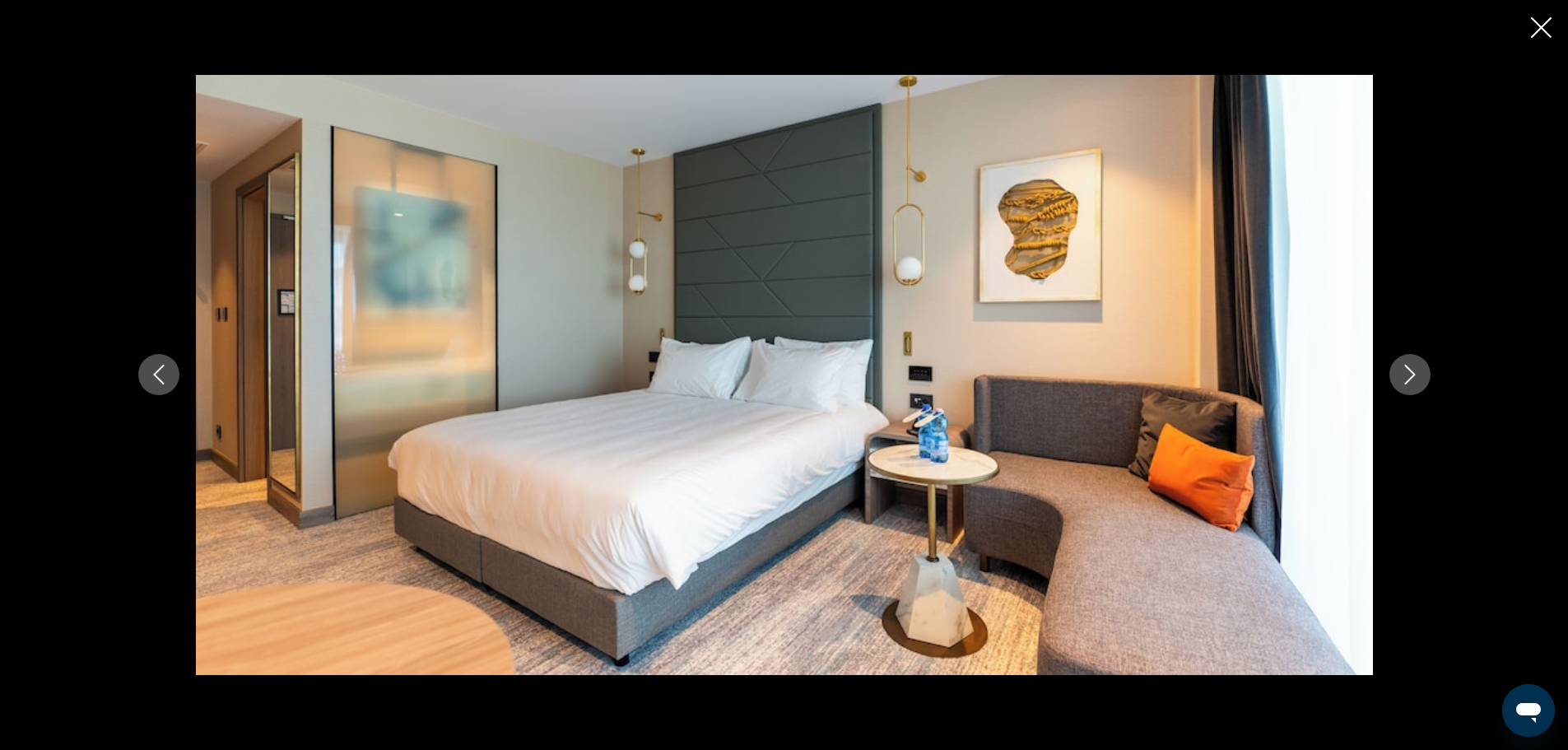
click at [1415, 371] on icon "Next image" at bounding box center [1409, 375] width 20 height 20
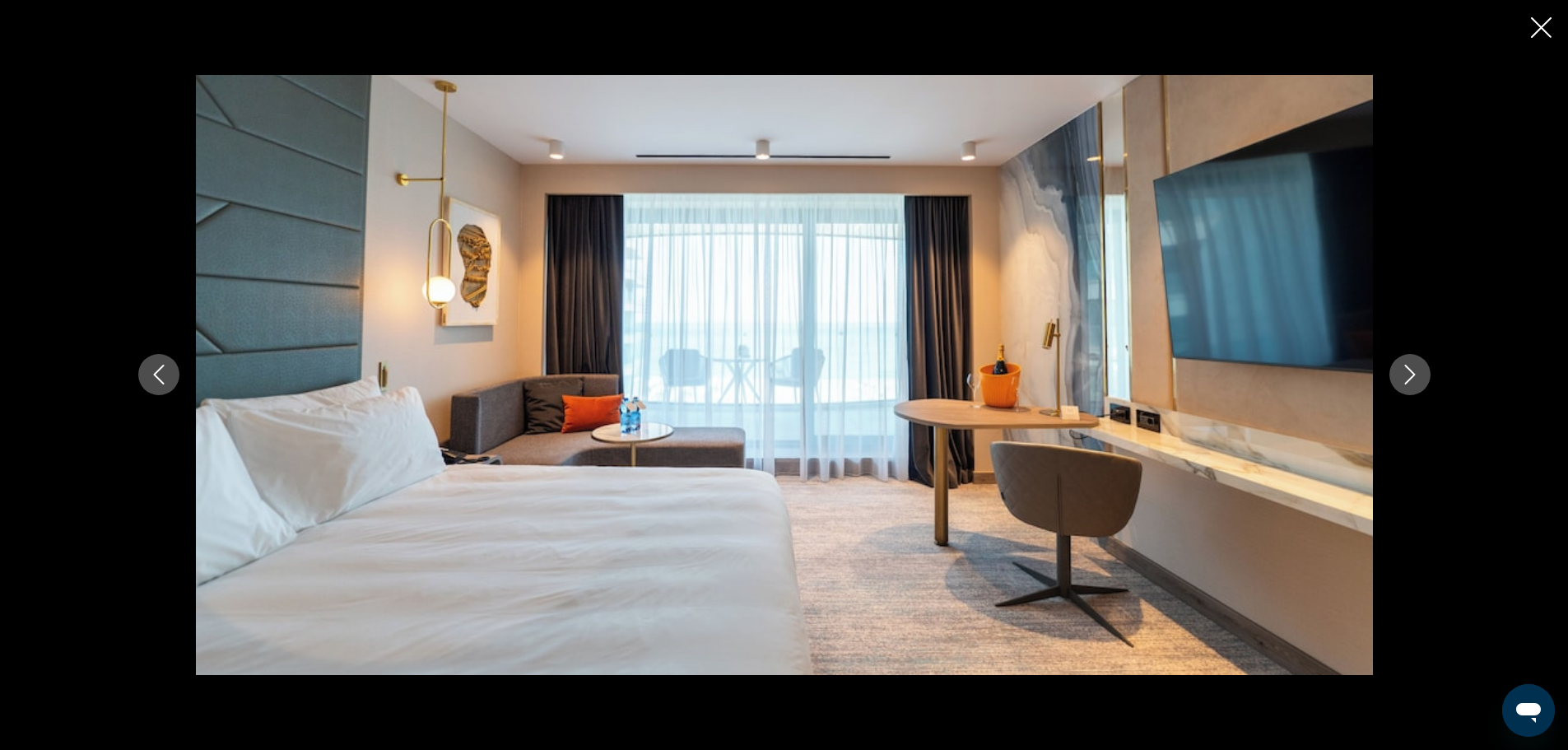
click at [1415, 371] on icon "Next image" at bounding box center [1409, 375] width 20 height 20
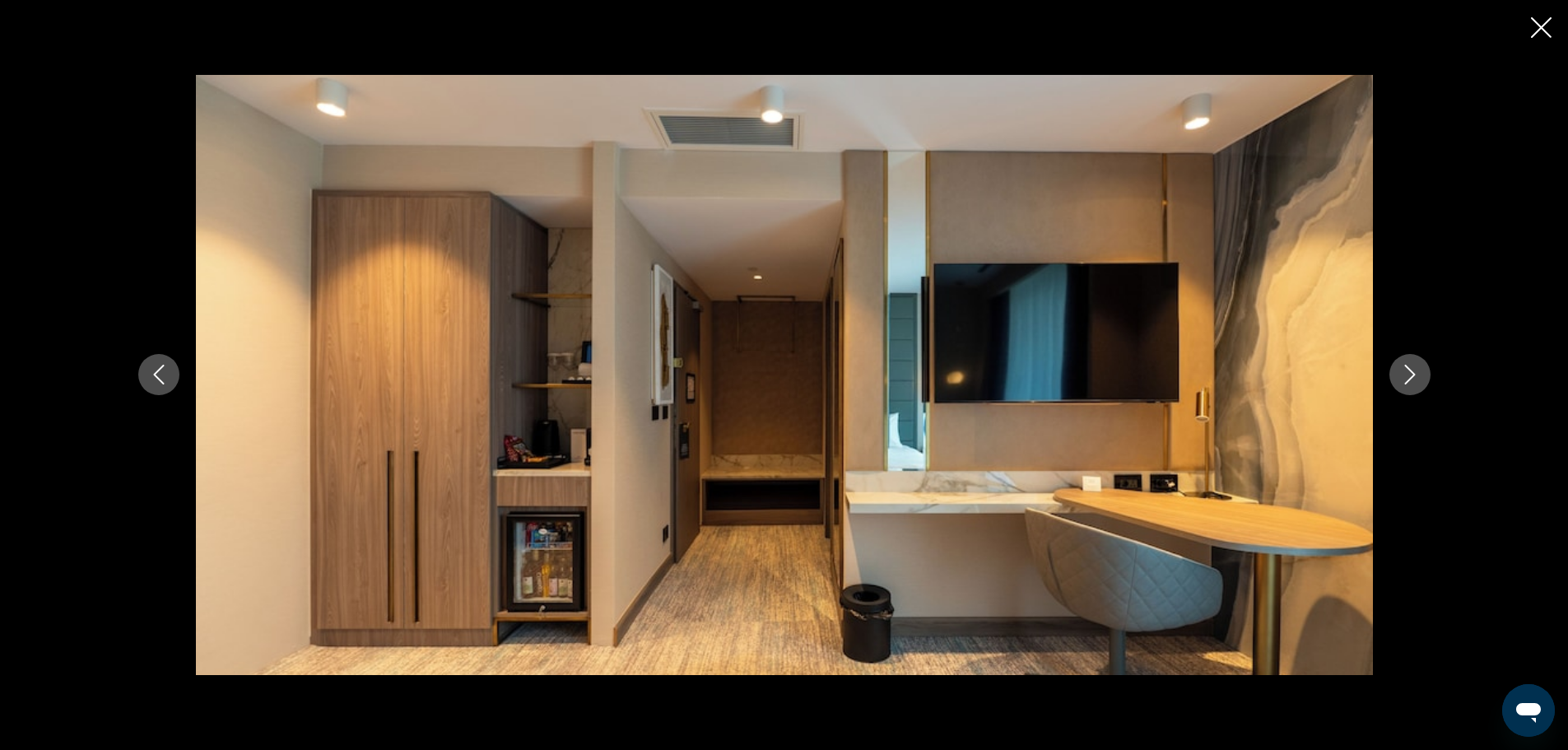
click at [1415, 371] on icon "Next image" at bounding box center [1409, 375] width 20 height 20
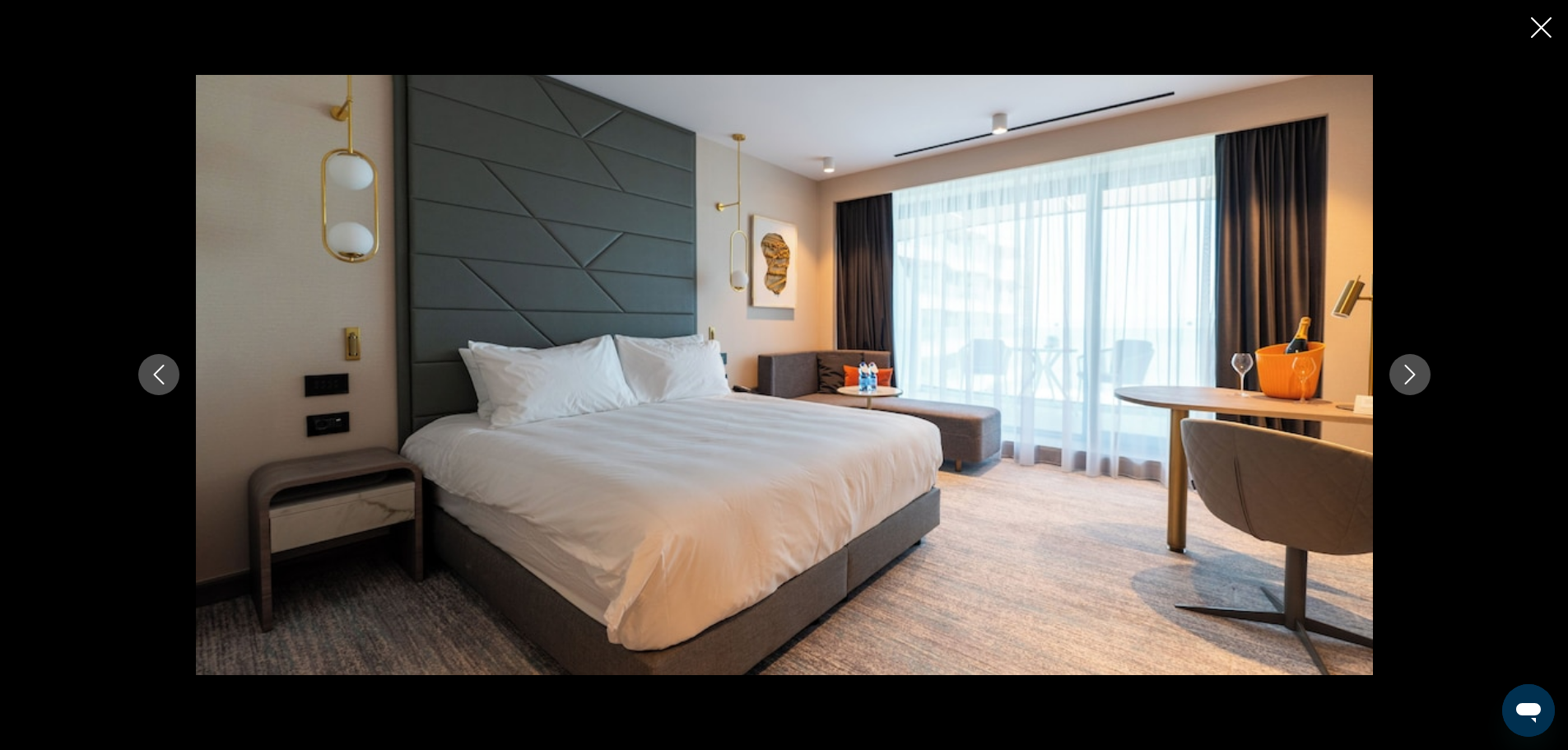
click at [1415, 371] on icon "Next image" at bounding box center [1409, 375] width 20 height 20
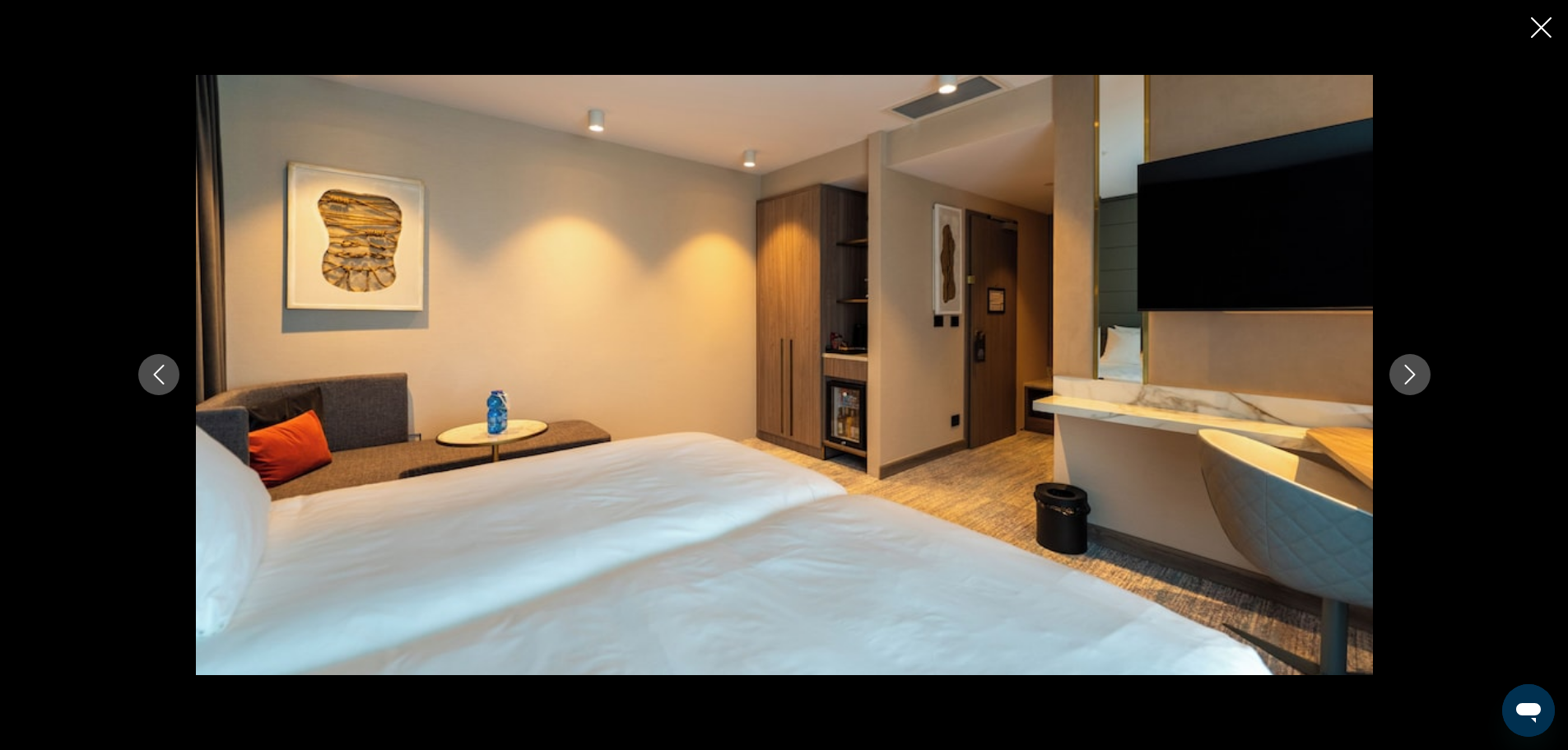
click at [1415, 371] on icon "Next image" at bounding box center [1409, 375] width 20 height 20
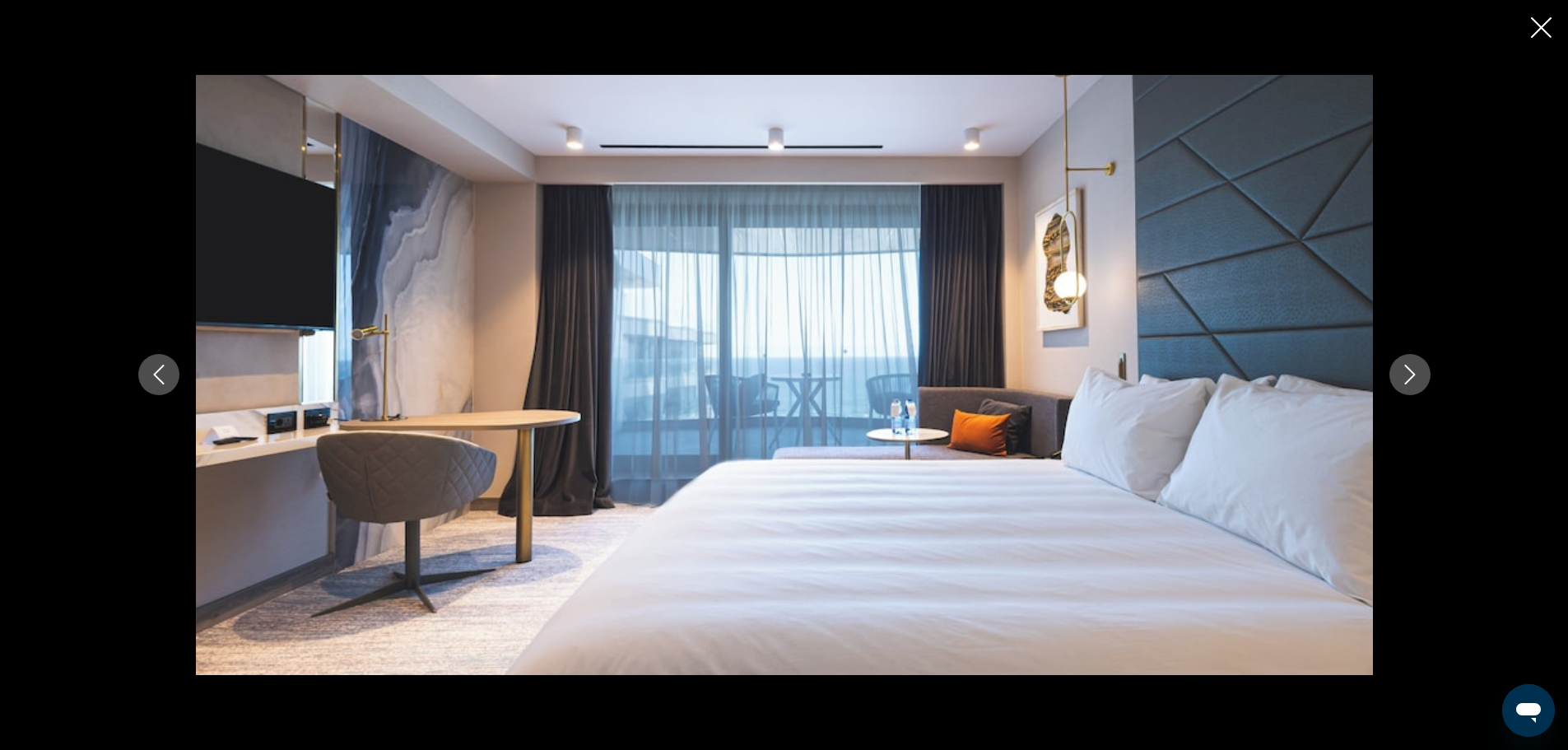
click at [1540, 20] on icon "Close slideshow" at bounding box center [1541, 28] width 21 height 21
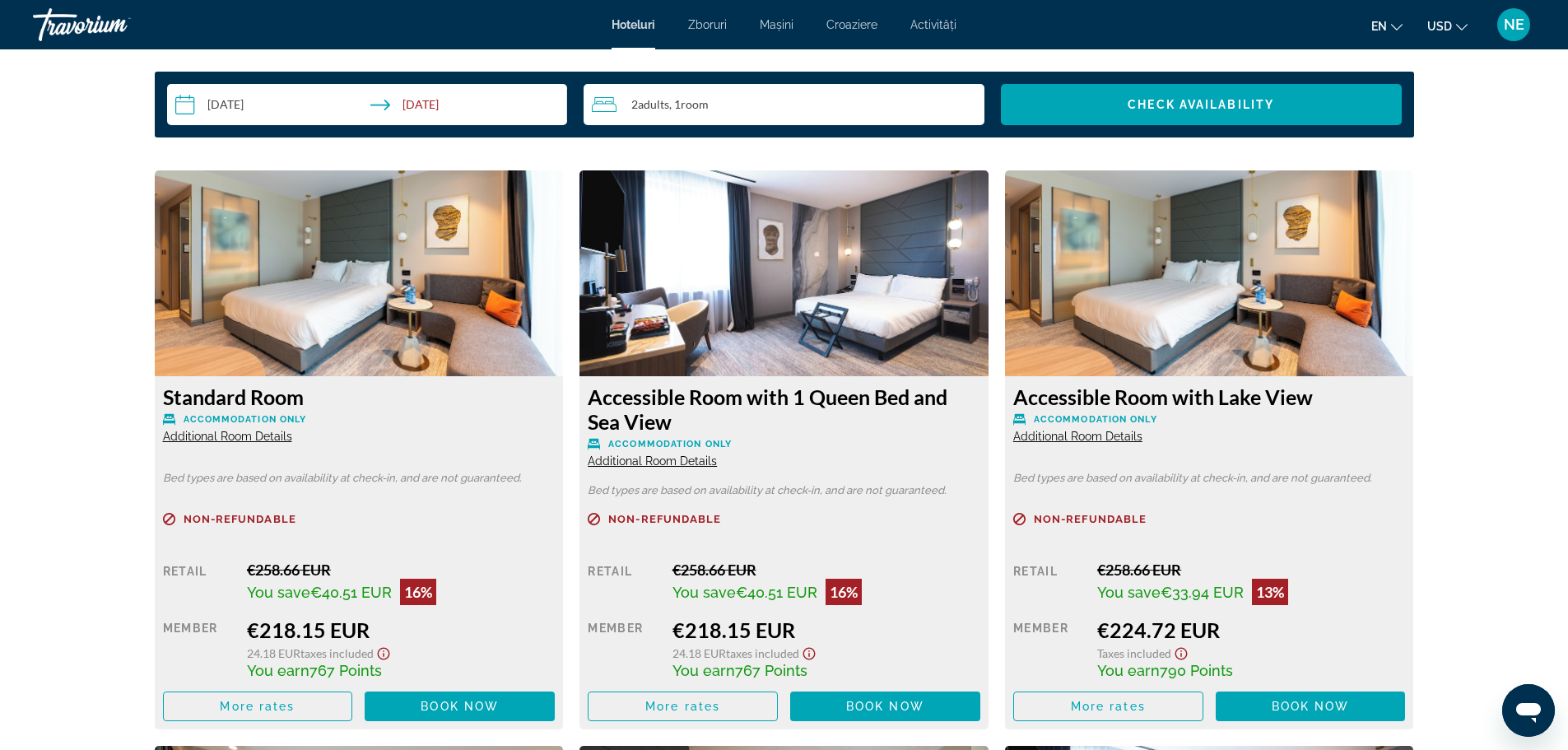
scroll to position [2162, 0]
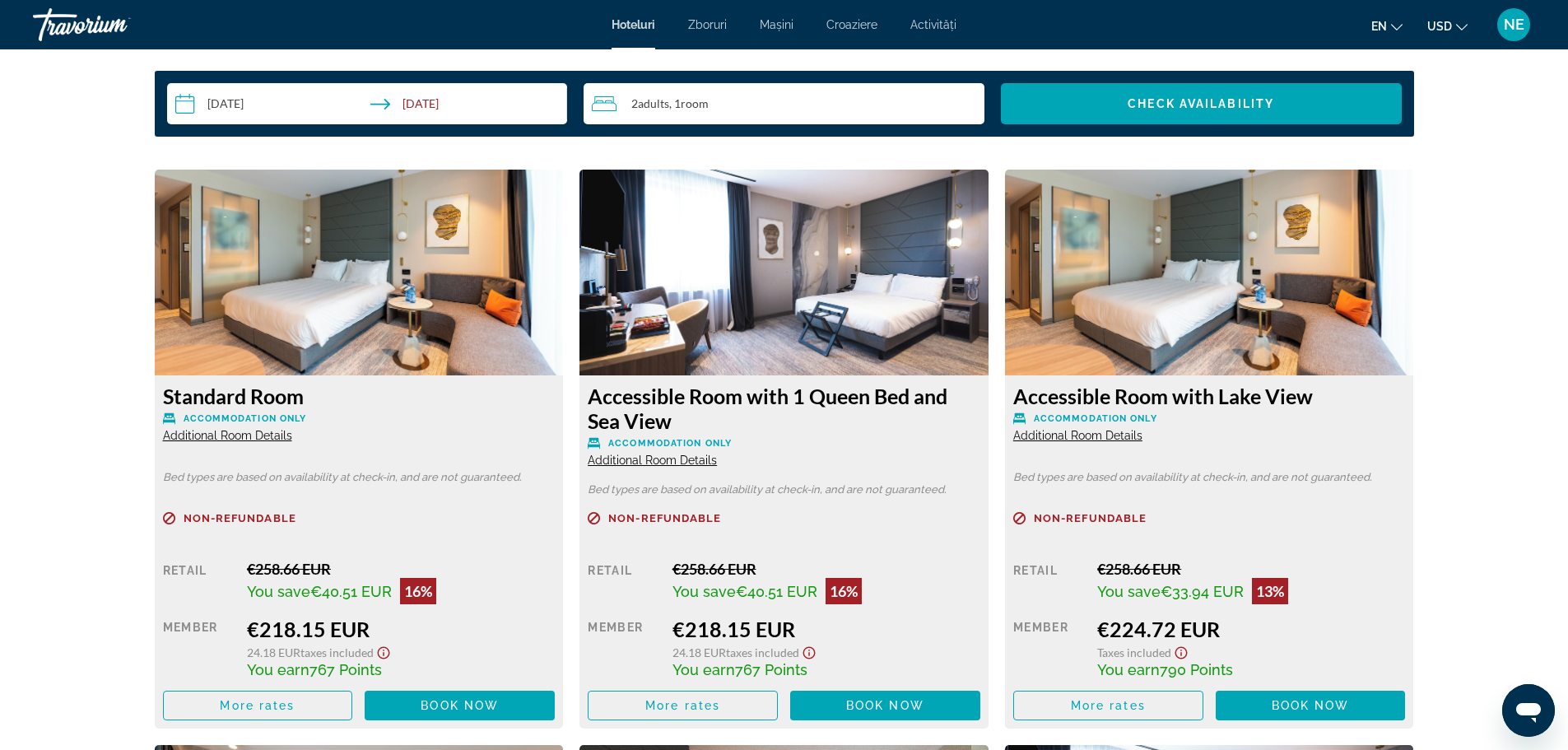
click at [1457, 24] on icon "Schimbați moneda" at bounding box center [1461, 27] width 11 height 11
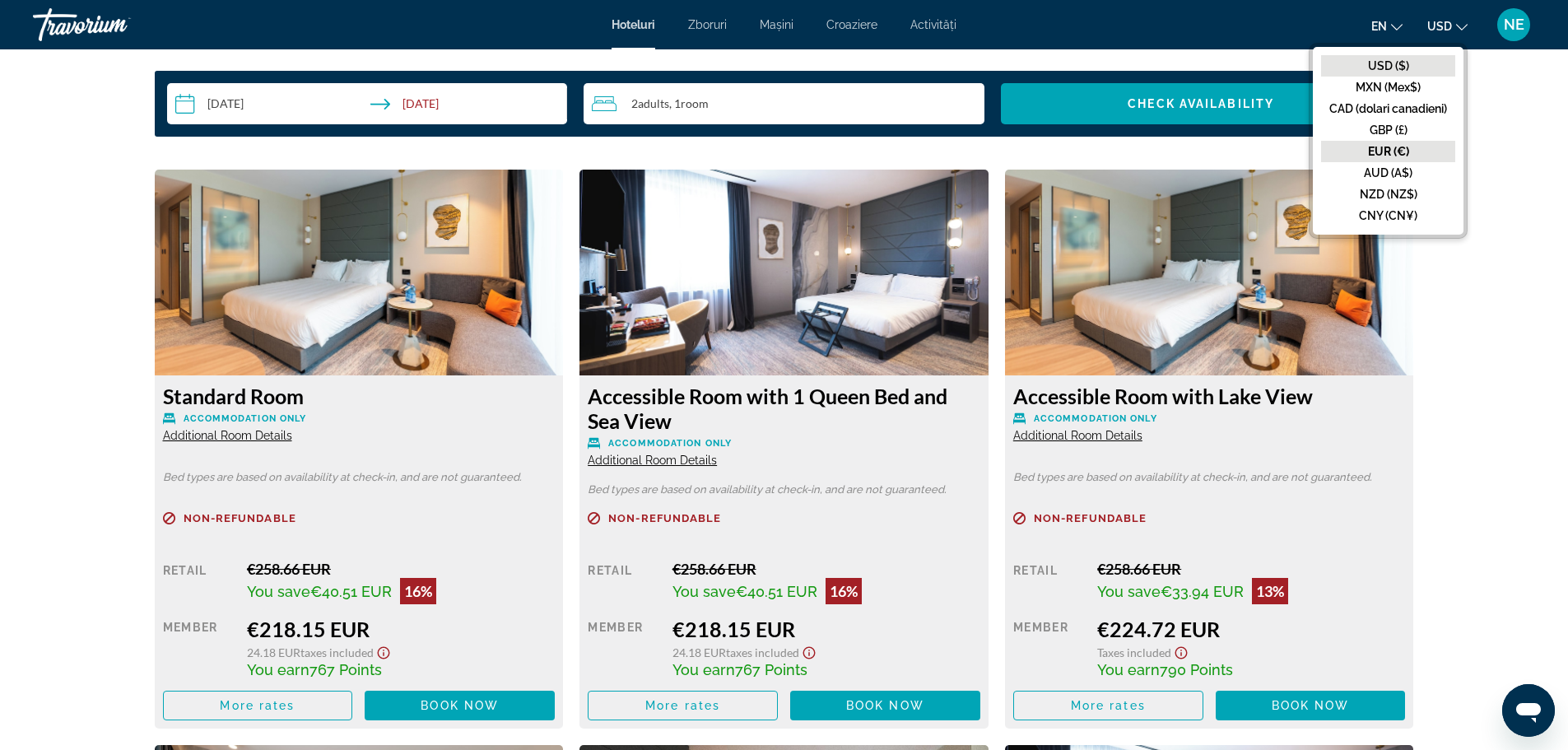
click at [1392, 67] on font "USD ($)" at bounding box center [1388, 65] width 41 height 13
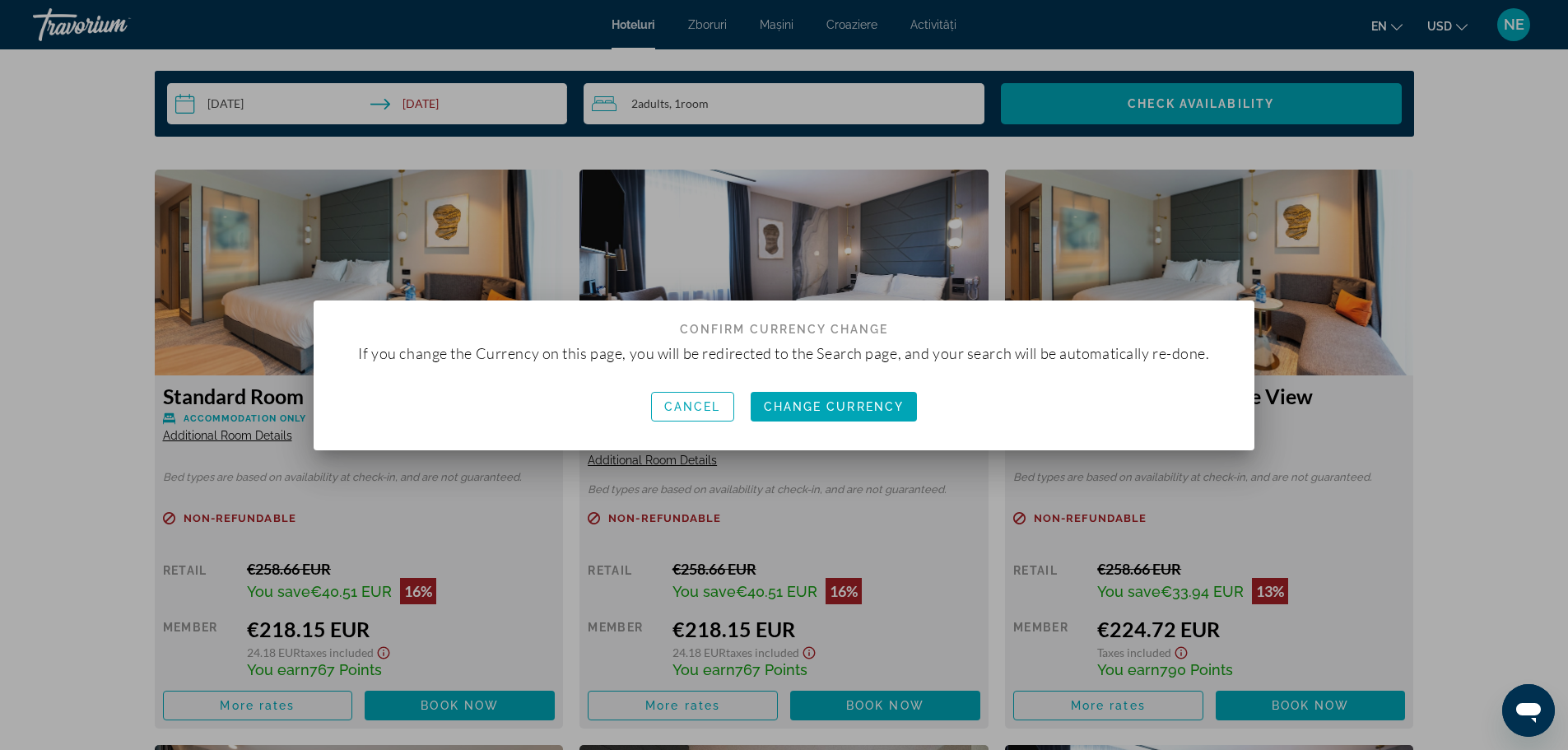
scroll to position [0, 0]
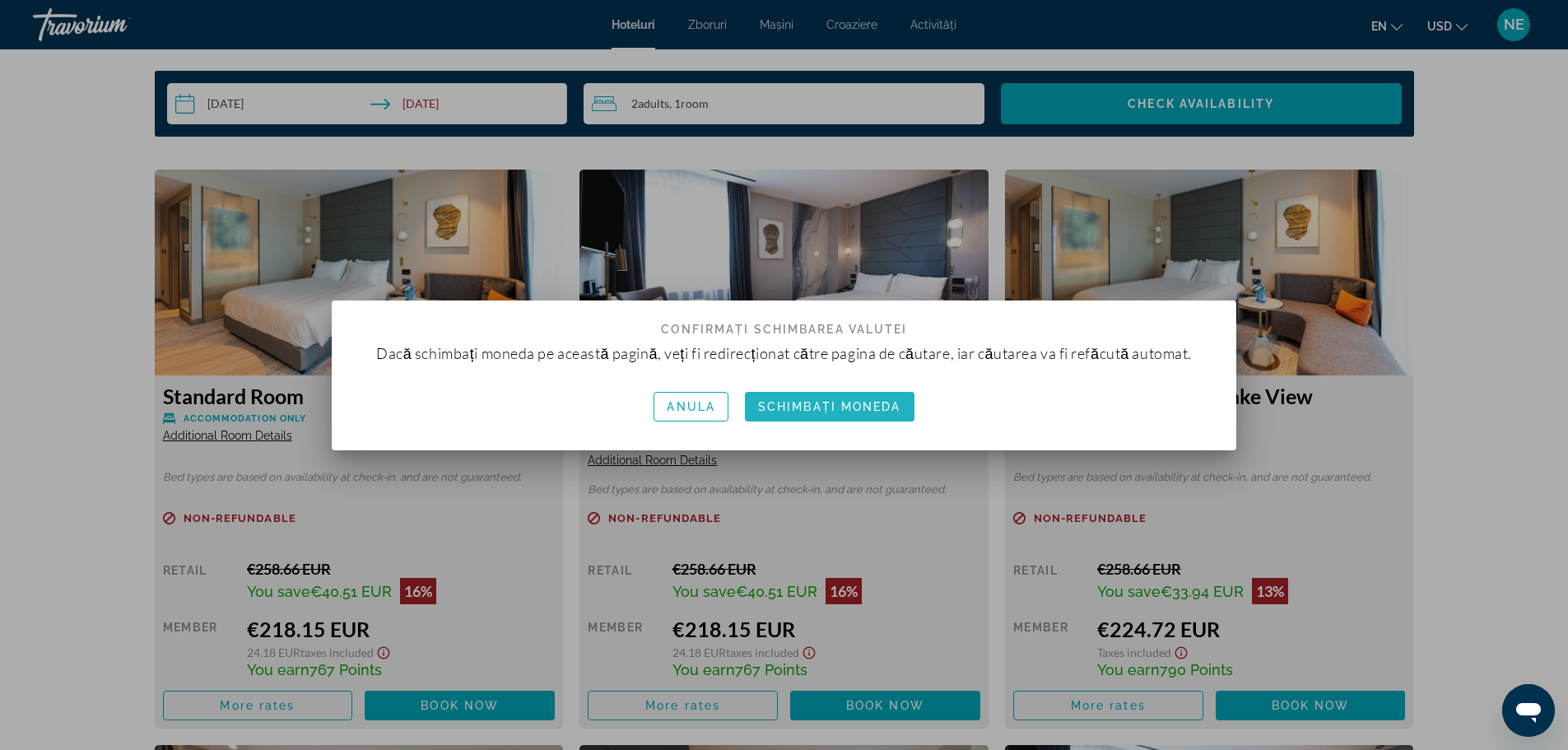
click at [823, 407] on font "Schimbați moneda" at bounding box center [830, 407] width 143 height 13
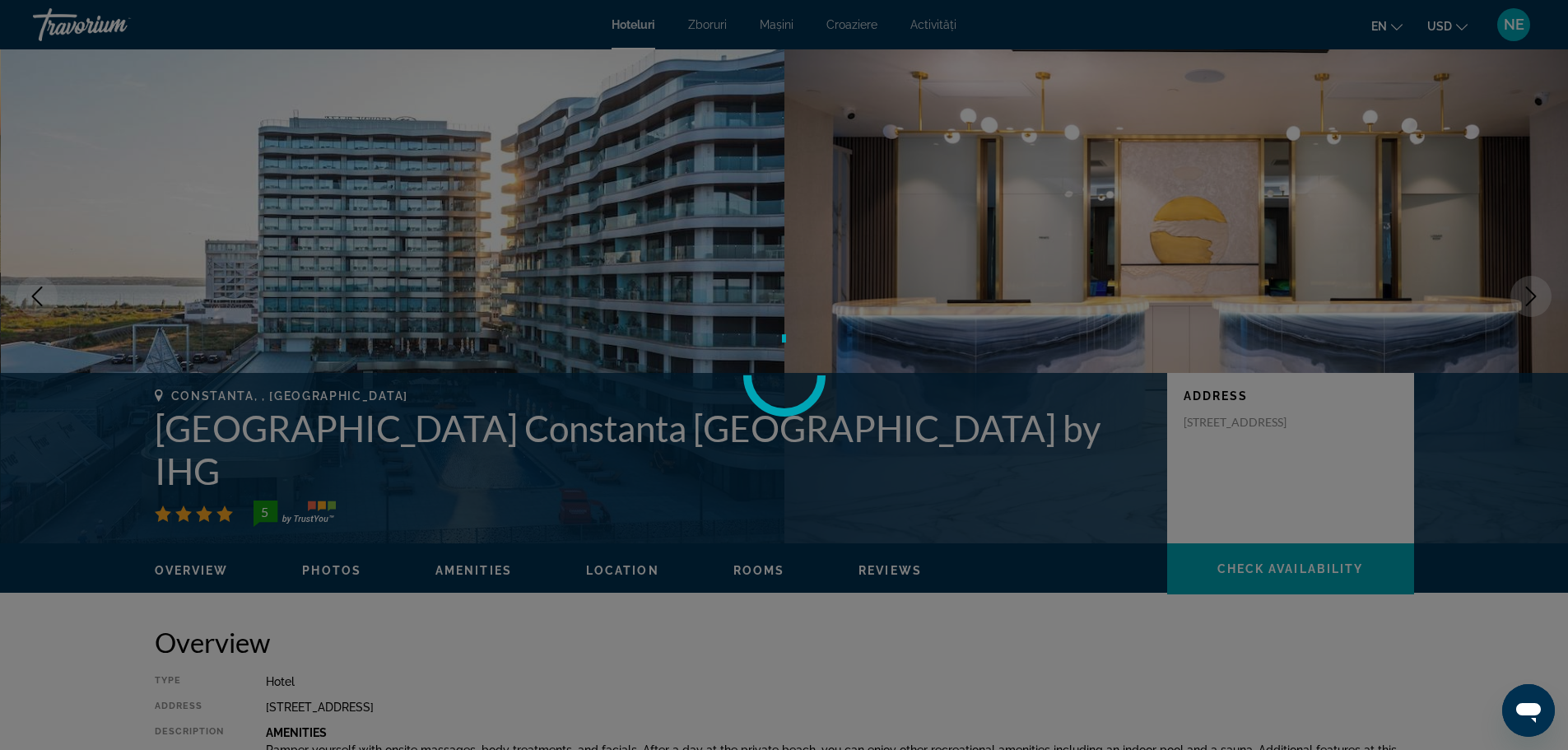
scroll to position [2162, 0]
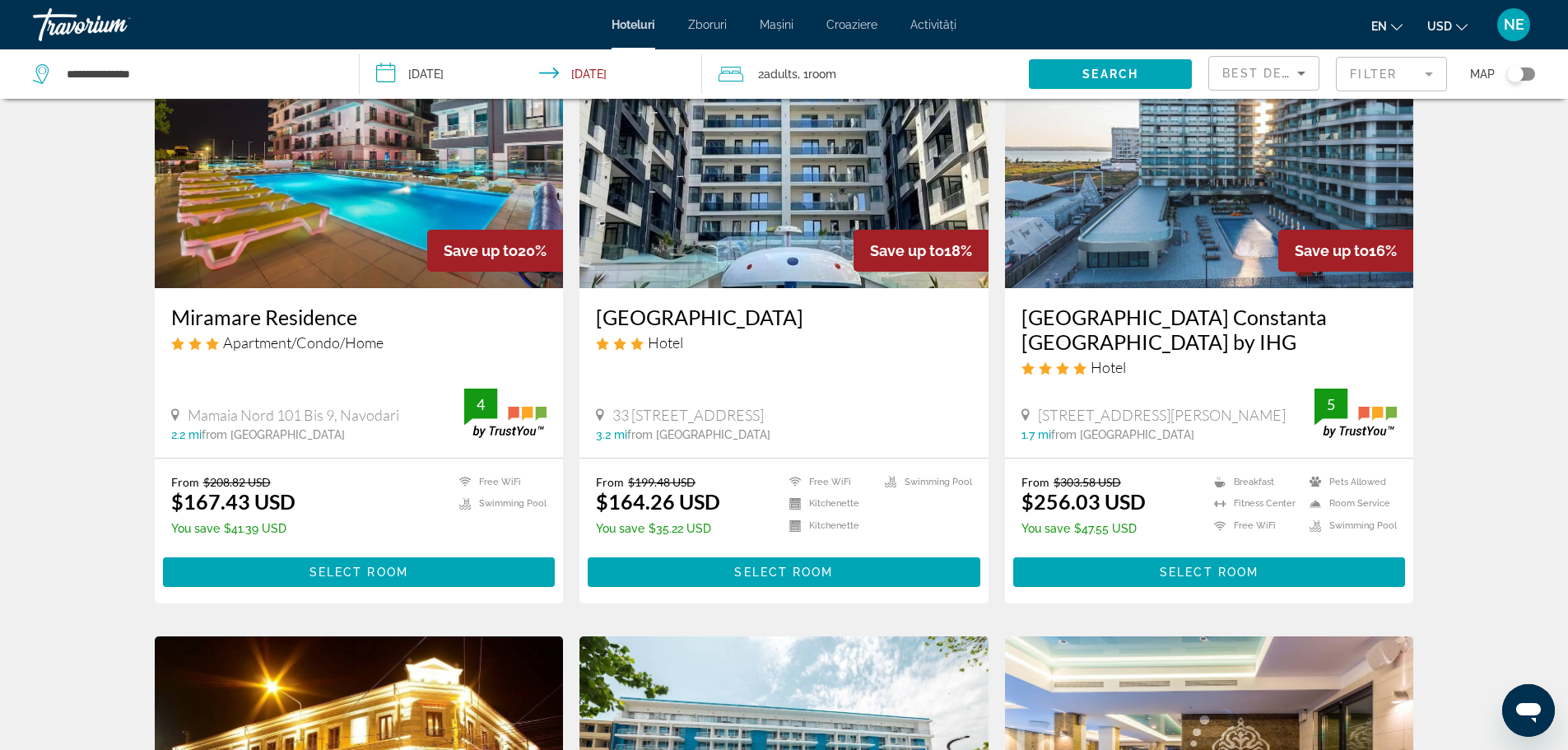
scroll to position [719, 0]
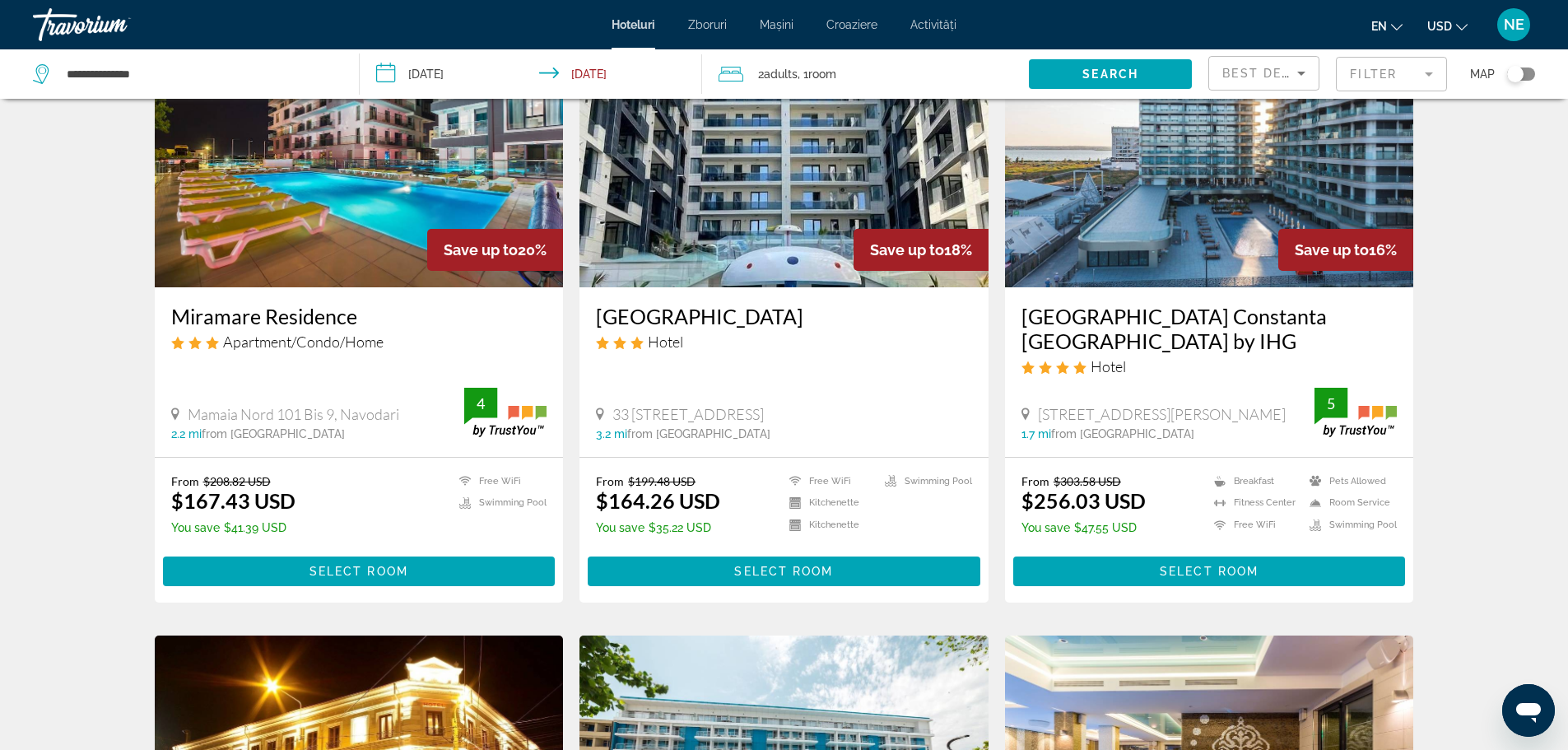
click at [1194, 161] on img "Conținut principal" at bounding box center [1210, 156] width 409 height 264
